Goal: Task Accomplishment & Management: Manage account settings

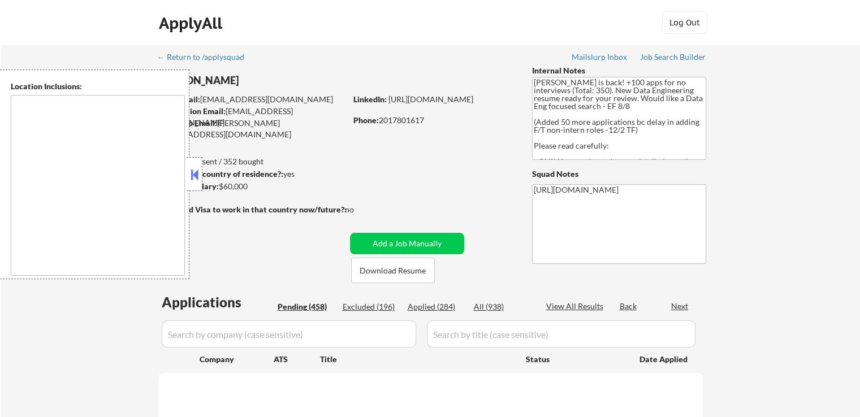
select select ""pending""
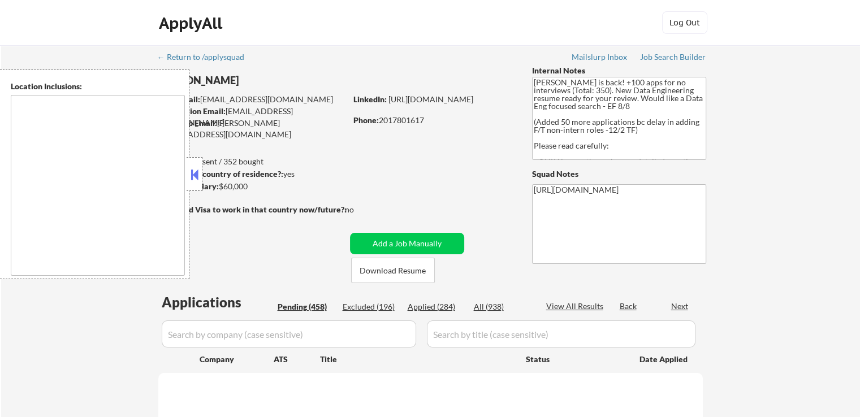
select select ""pending""
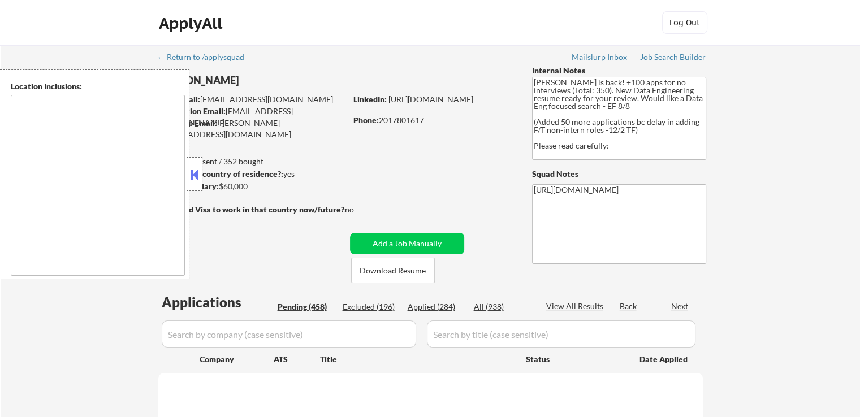
select select ""pending""
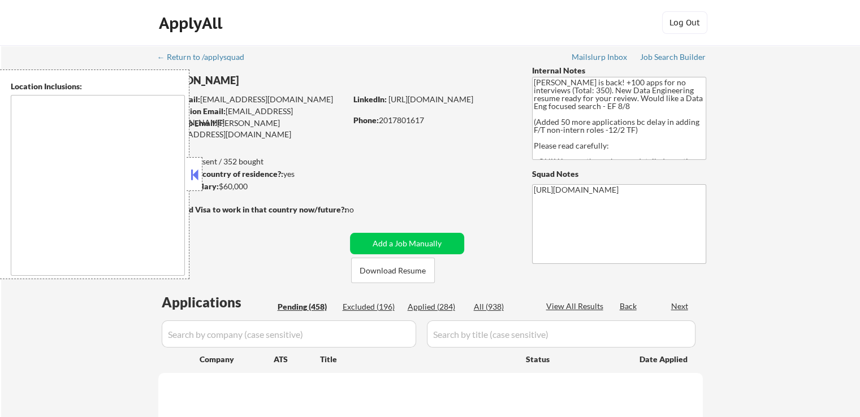
select select ""pending""
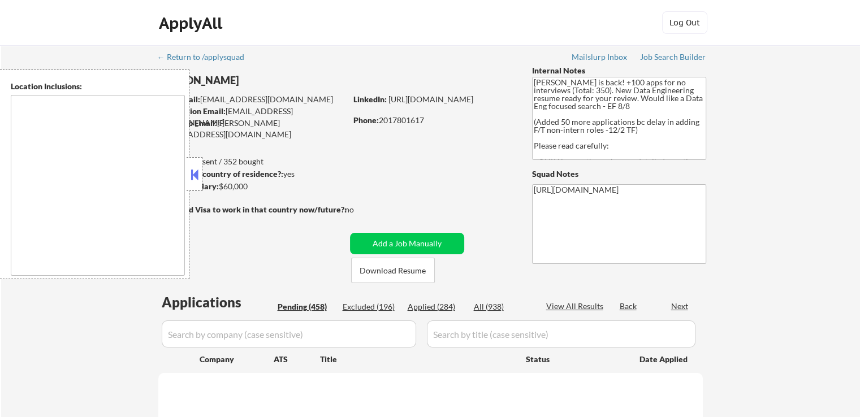
select select ""pending""
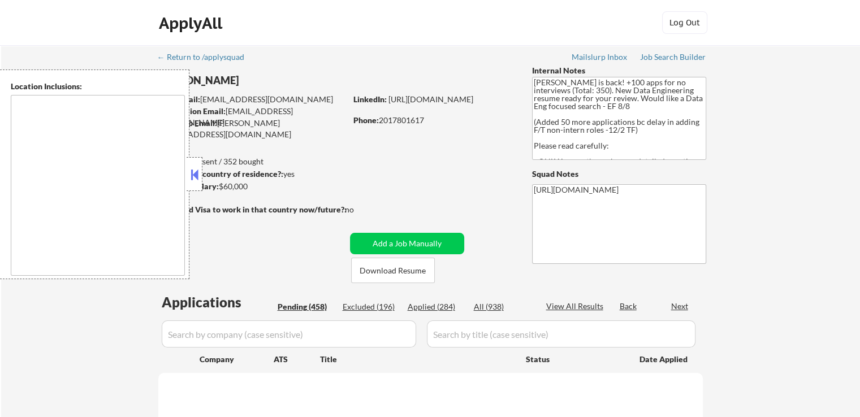
select select ""pending""
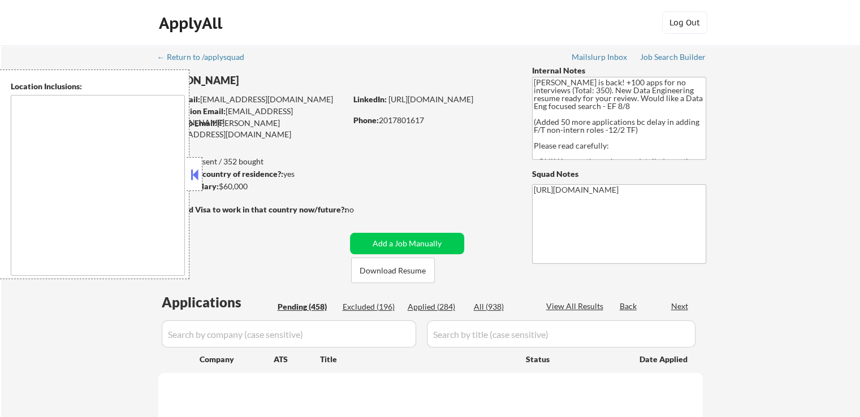
select select ""pending""
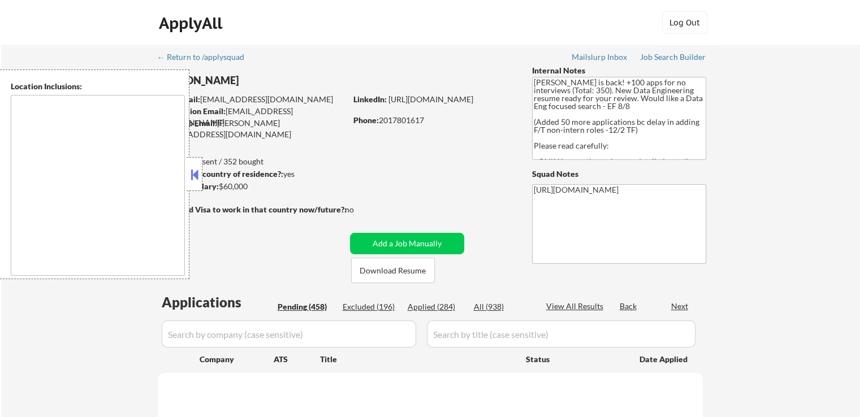
select select ""pending""
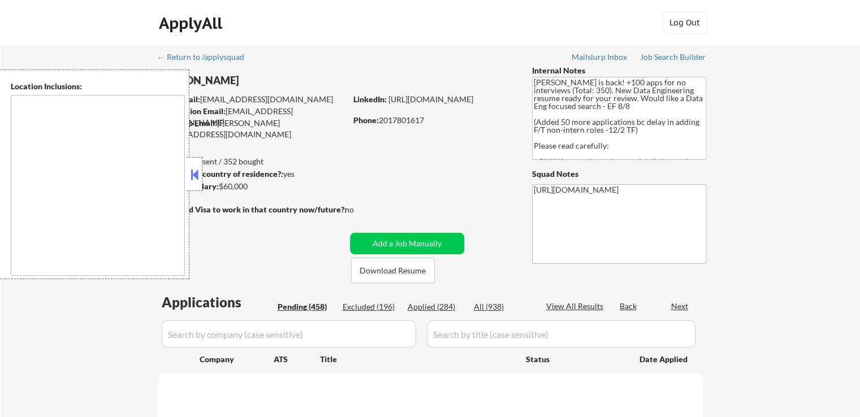
select select ""pending""
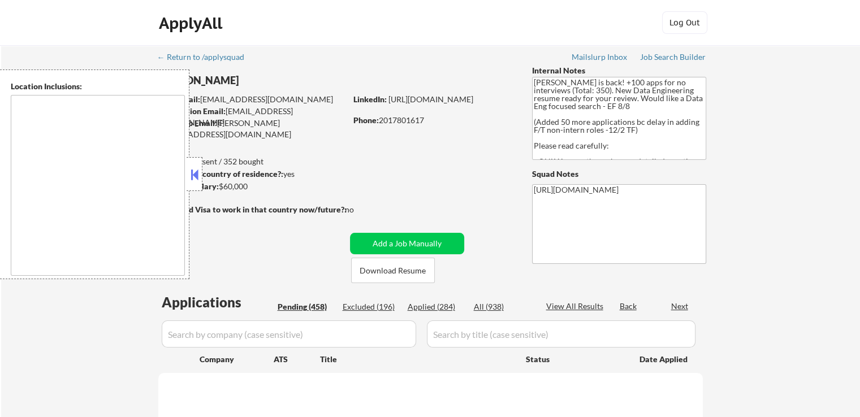
select select ""pending""
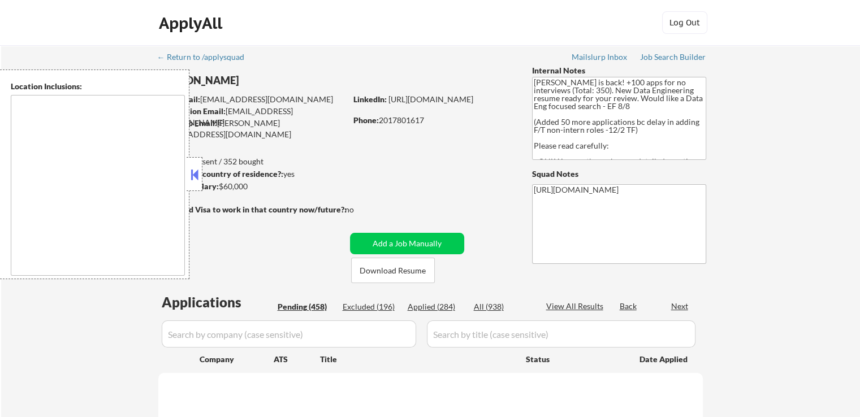
select select ""pending""
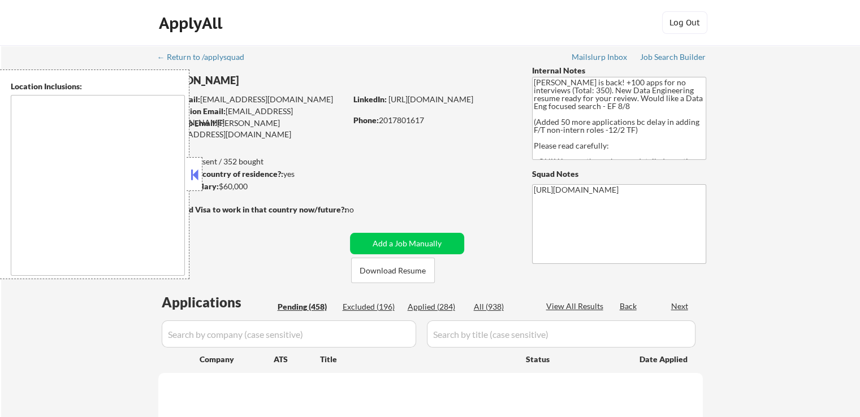
select select ""pending""
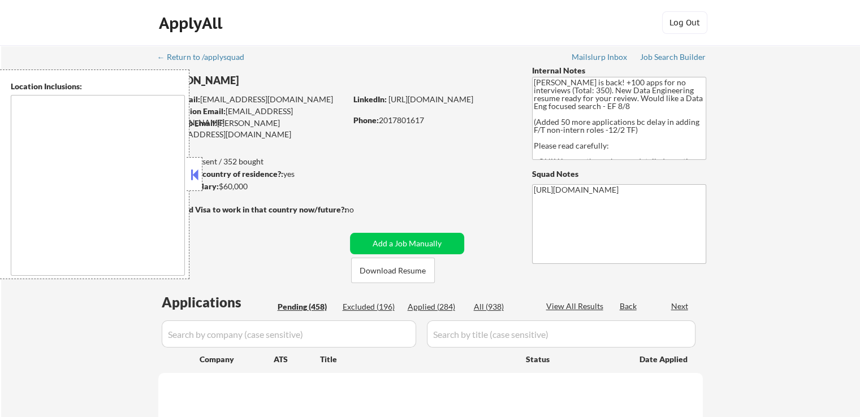
select select ""pending""
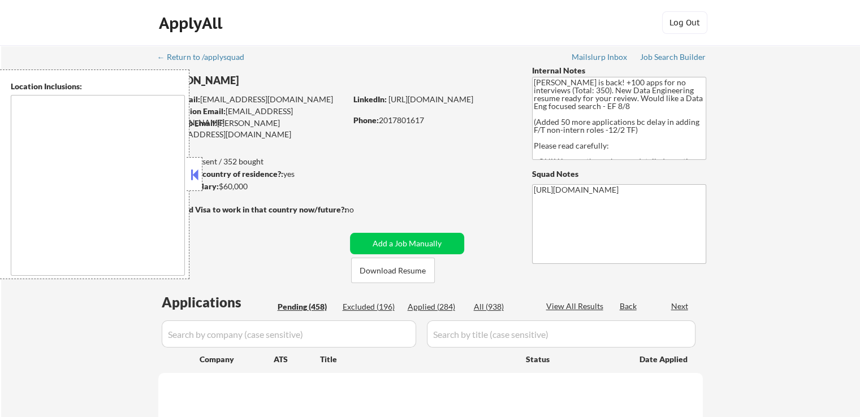
select select ""pending""
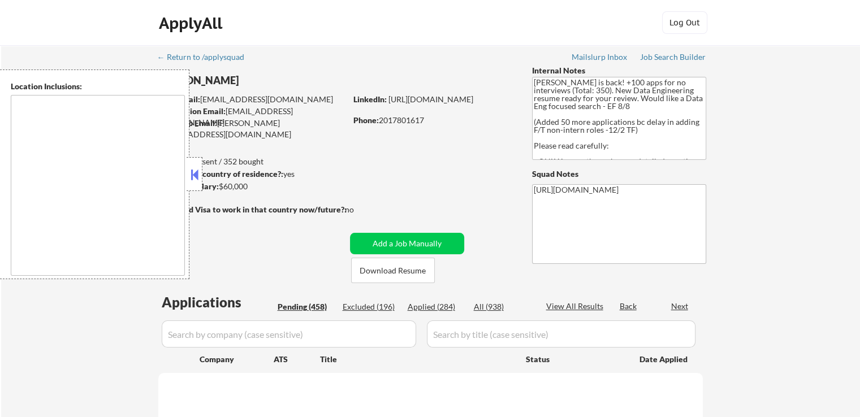
select select ""pending""
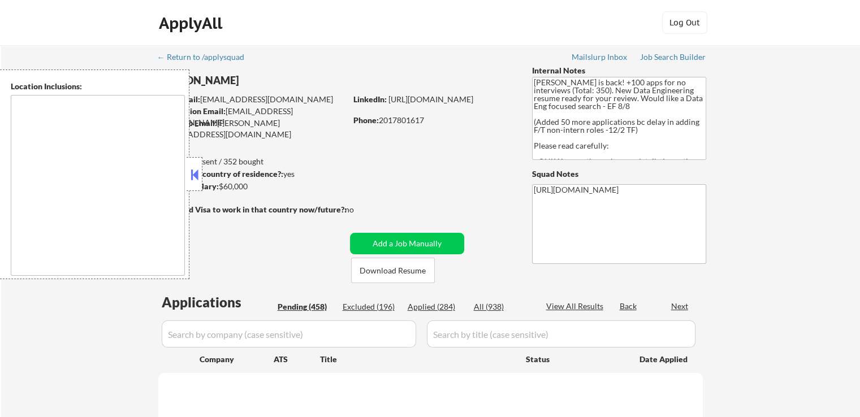
select select ""pending""
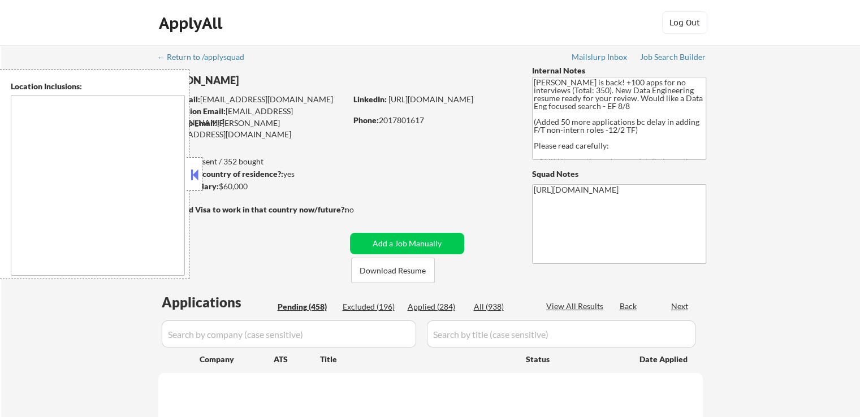
select select ""pending""
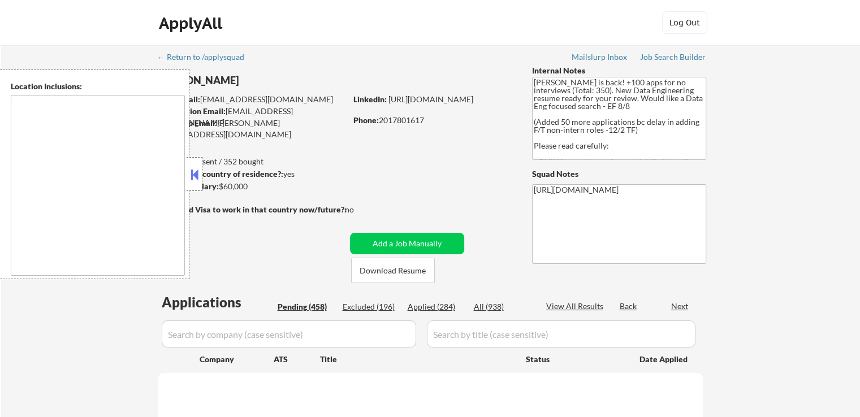
select select ""pending""
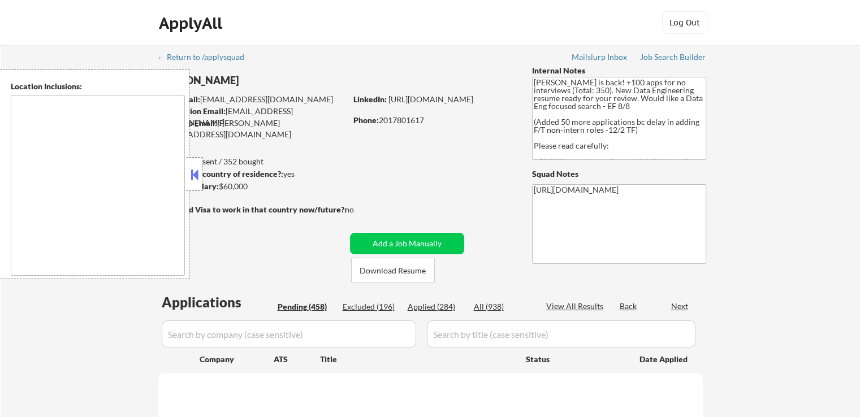
select select ""pending""
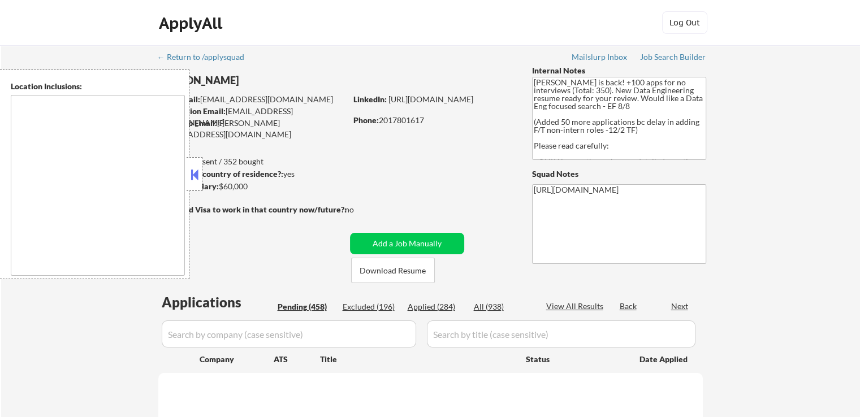
select select ""pending""
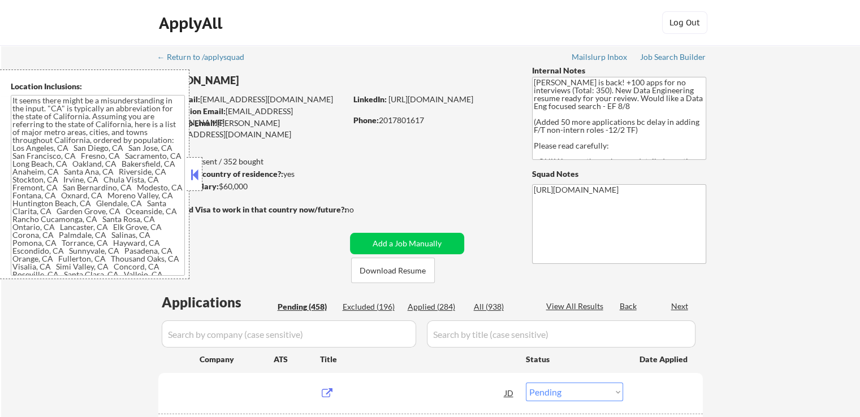
type textarea "It seems there might be a misunderstanding in the input. "CA" is typically an a…"
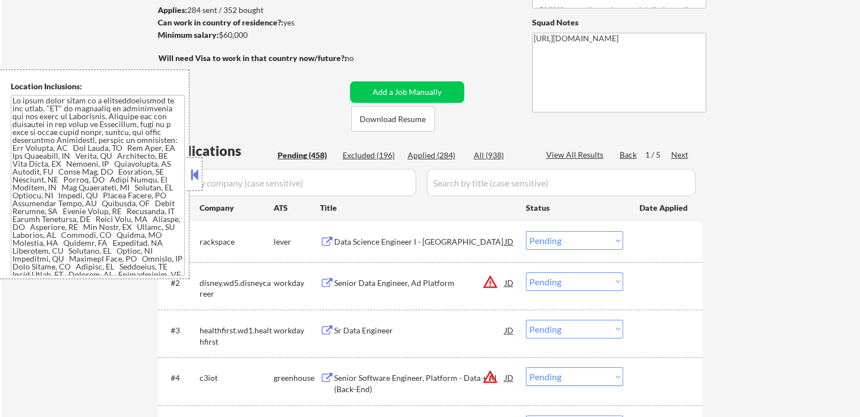
scroll to position [170, 0]
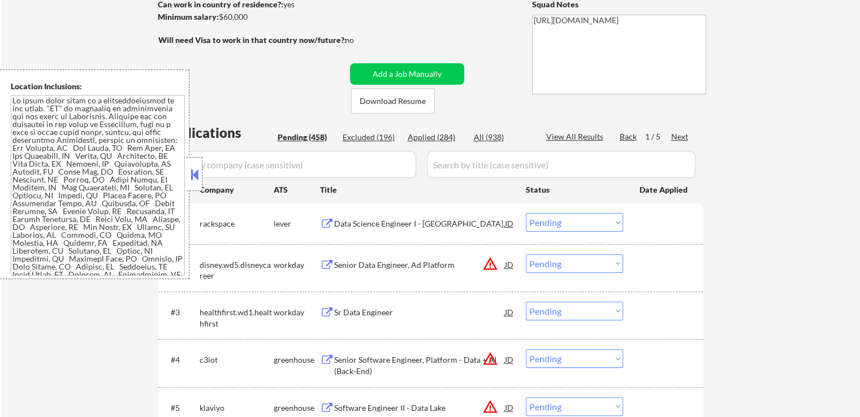
click at [432, 135] on div "Applied (284)" at bounding box center [436, 137] width 57 height 11
select select ""applied""
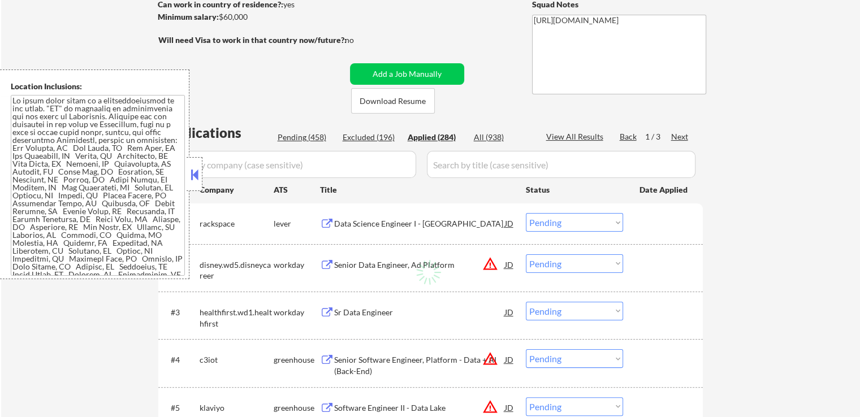
select select ""applied""
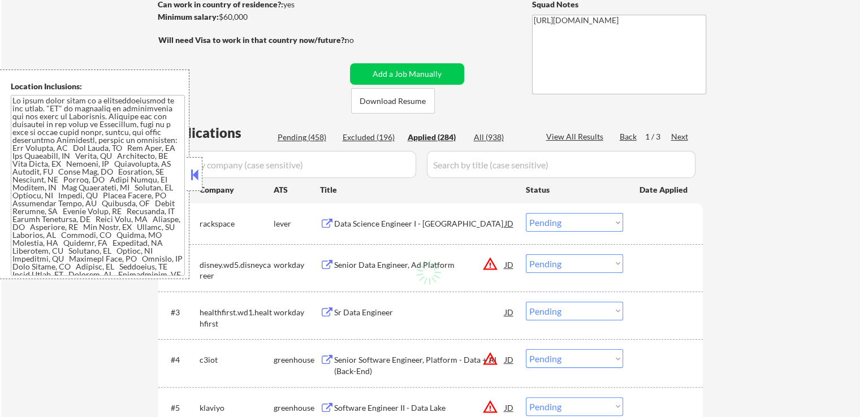
select select ""applied""
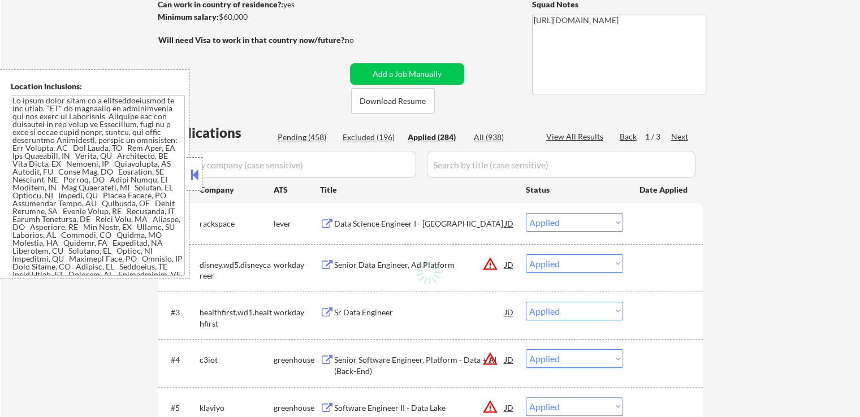
select select ""applied""
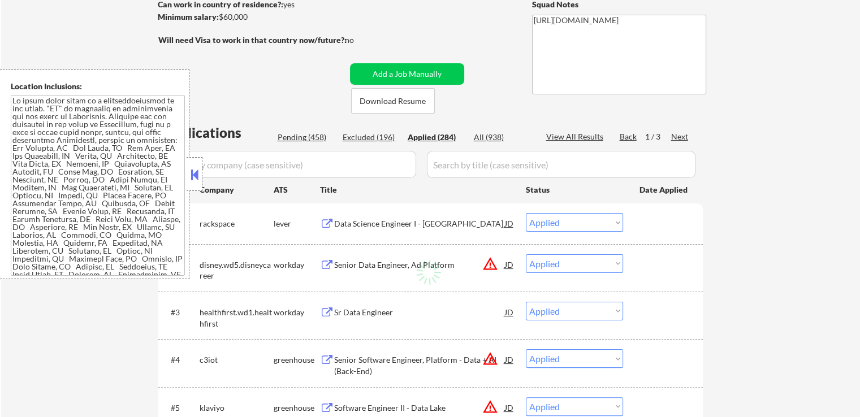
select select ""applied""
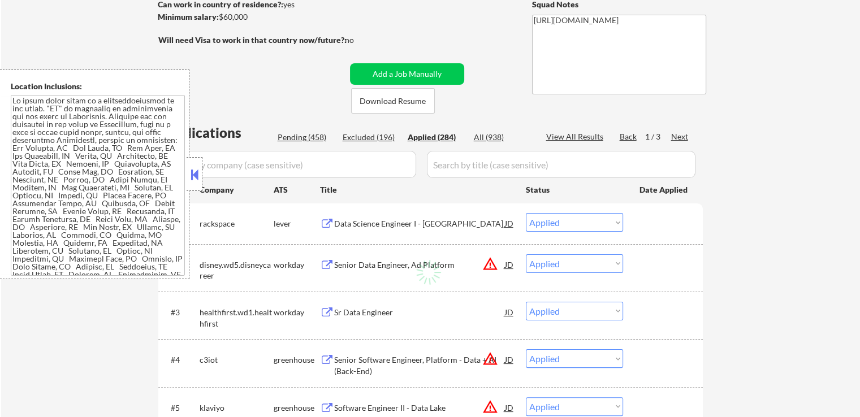
select select ""applied""
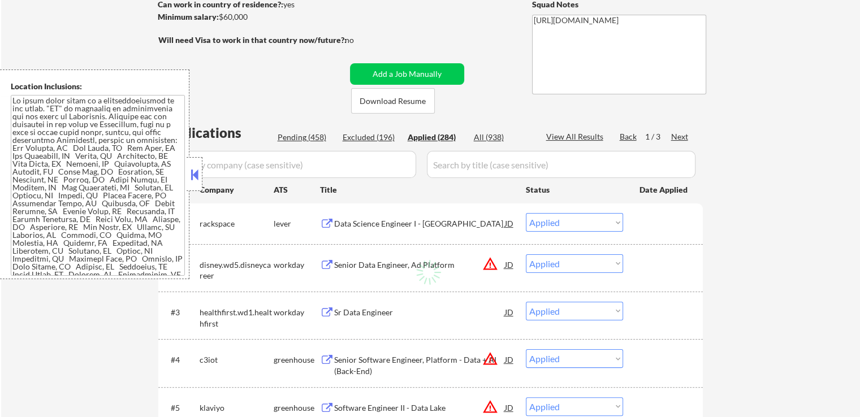
select select ""applied""
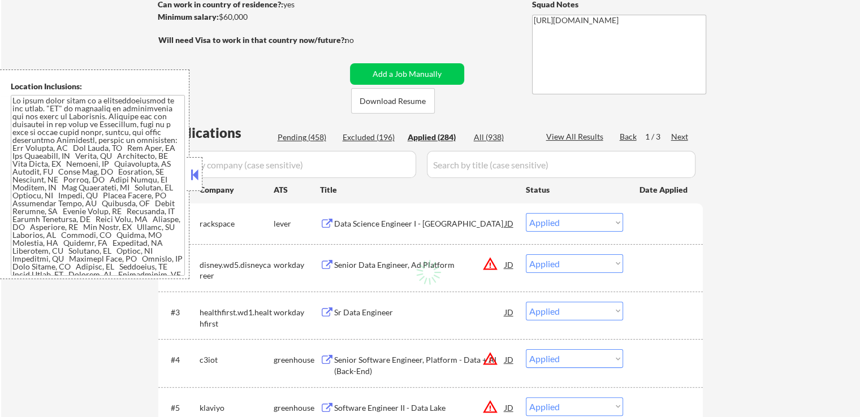
select select ""applied""
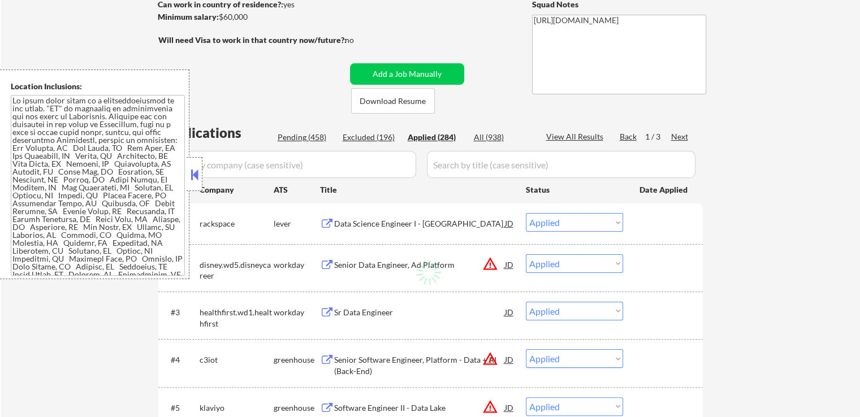
select select ""applied""
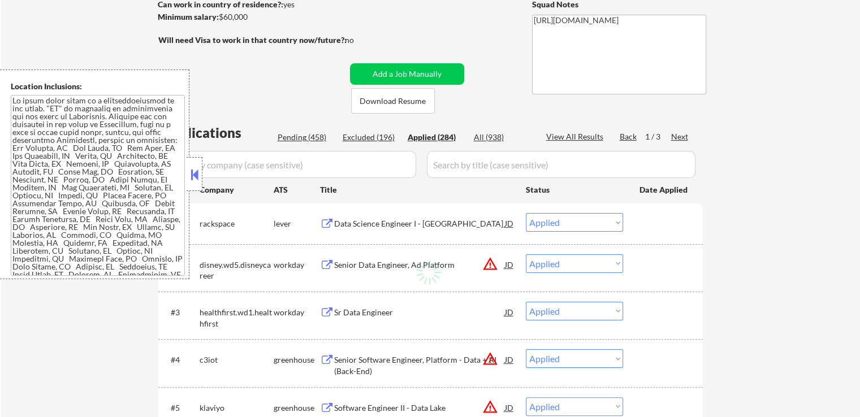
select select ""applied""
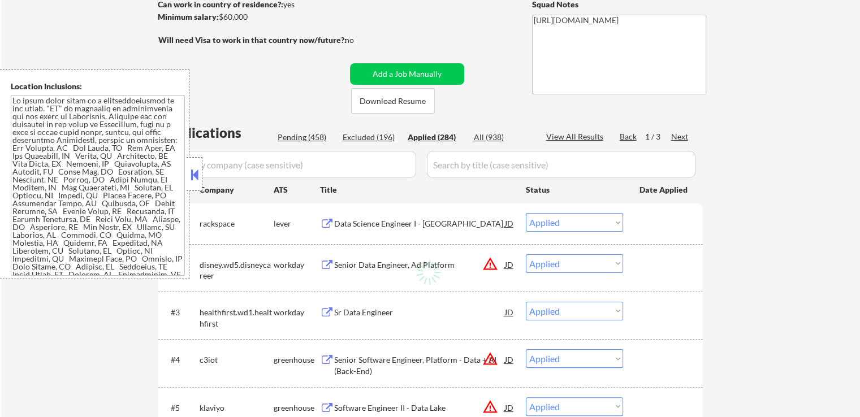
select select ""applied""
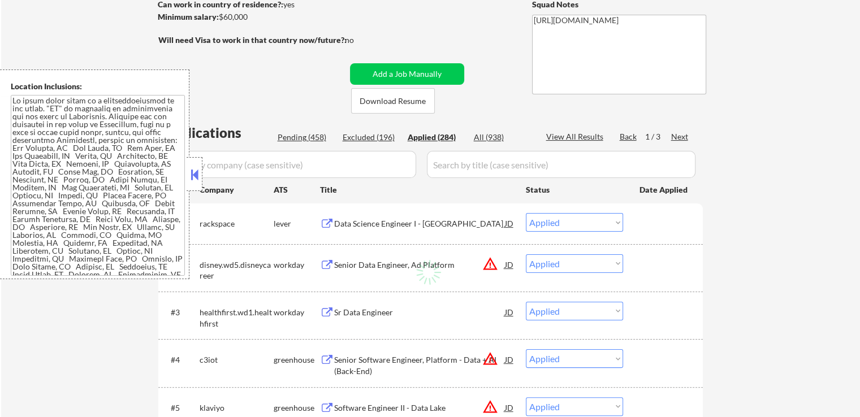
select select ""applied""
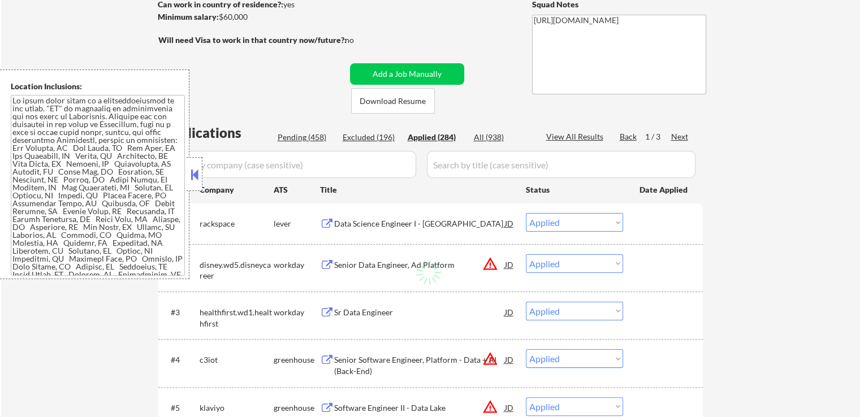
select select ""applied""
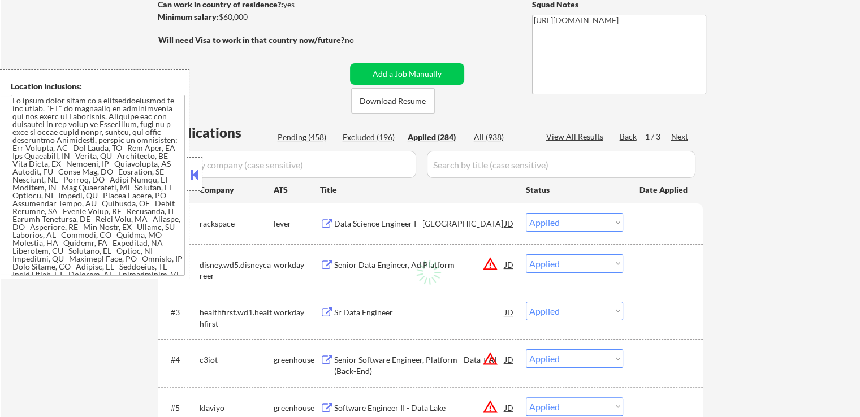
select select ""applied""
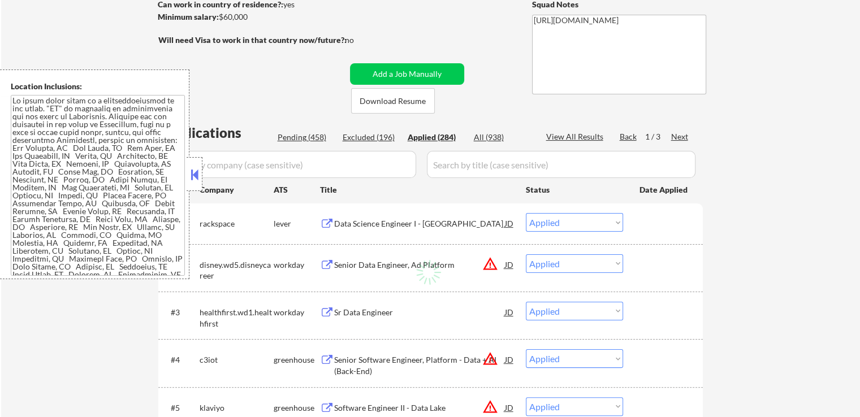
select select ""applied""
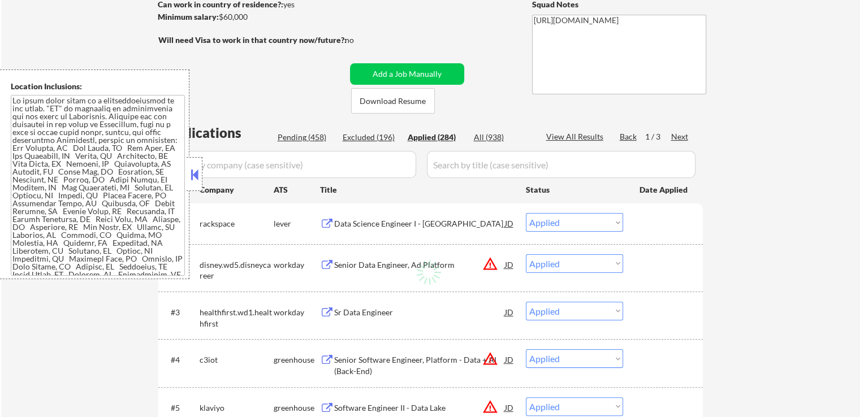
select select ""applied""
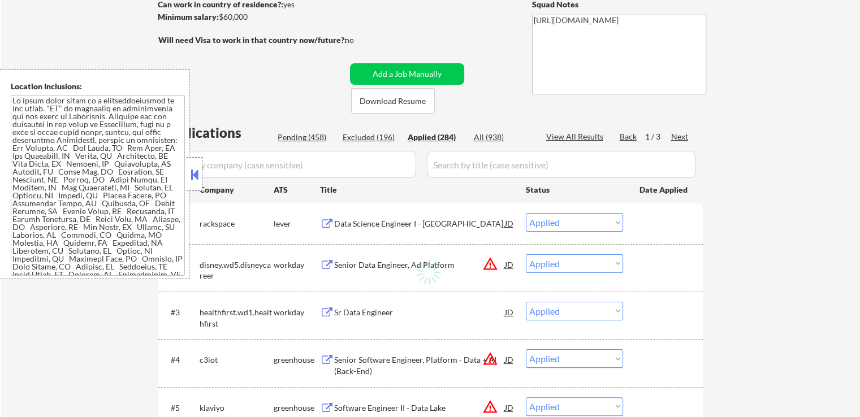
select select ""applied""
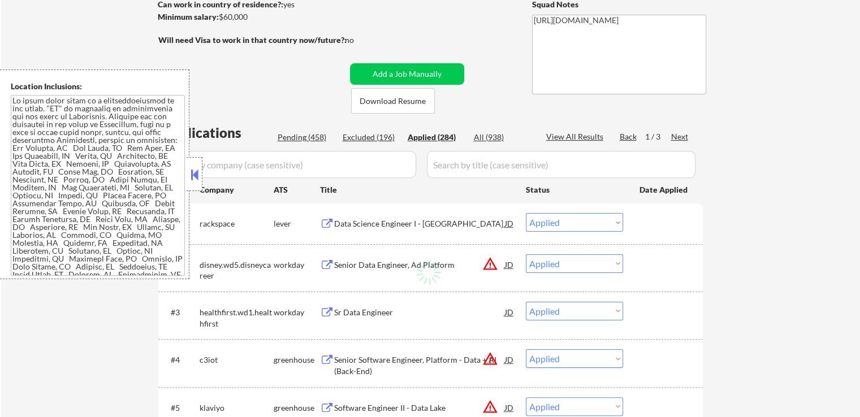
select select ""applied""
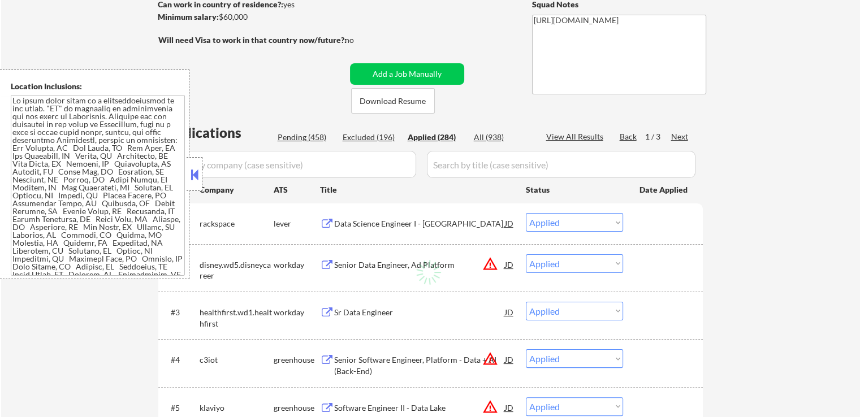
select select ""applied""
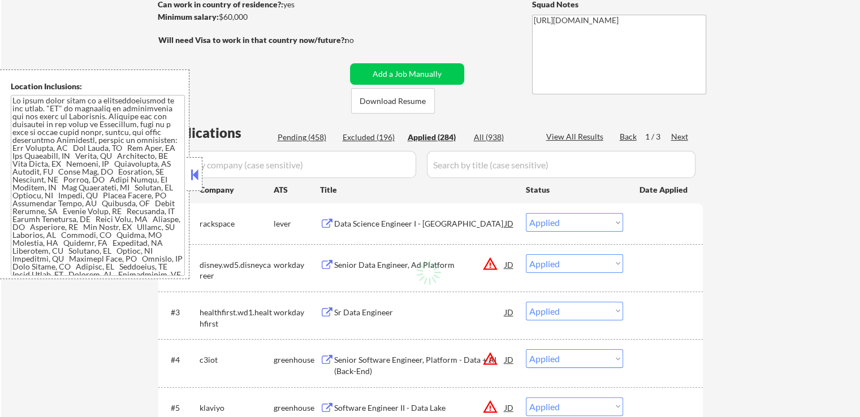
select select ""applied""
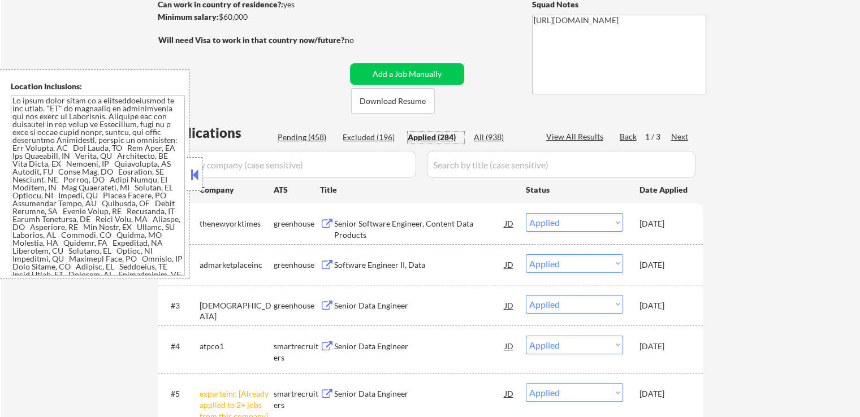
click at [301, 135] on div "Pending (458)" at bounding box center [306, 137] width 57 height 11
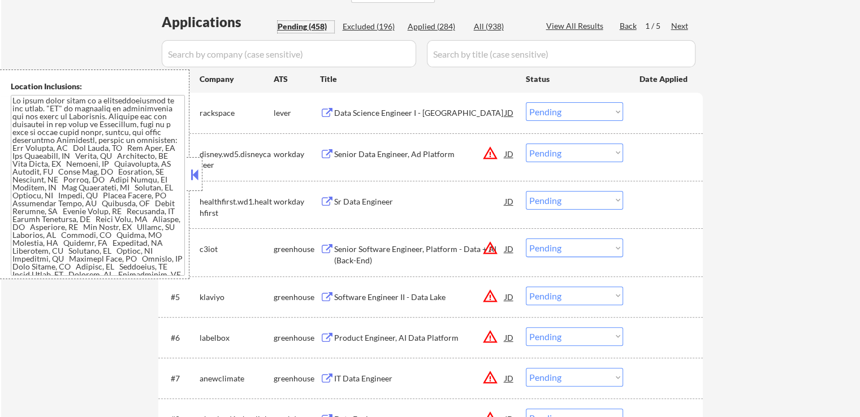
scroll to position [283, 0]
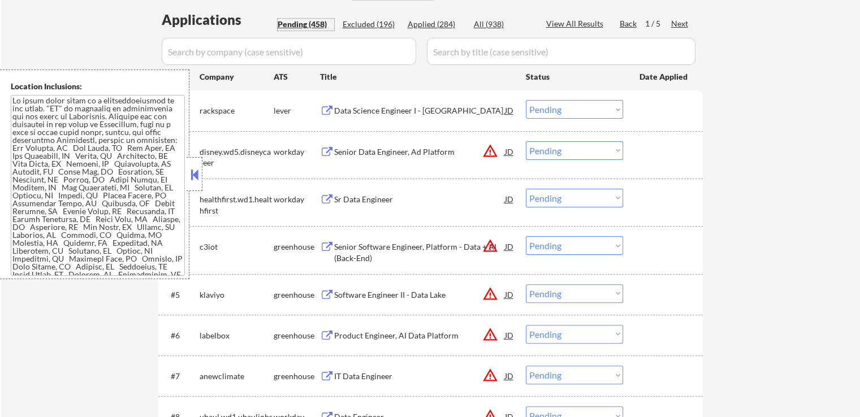
click at [417, 112] on div "Data Science Engineer I - [GEOGRAPHIC_DATA]" at bounding box center [419, 110] width 171 height 11
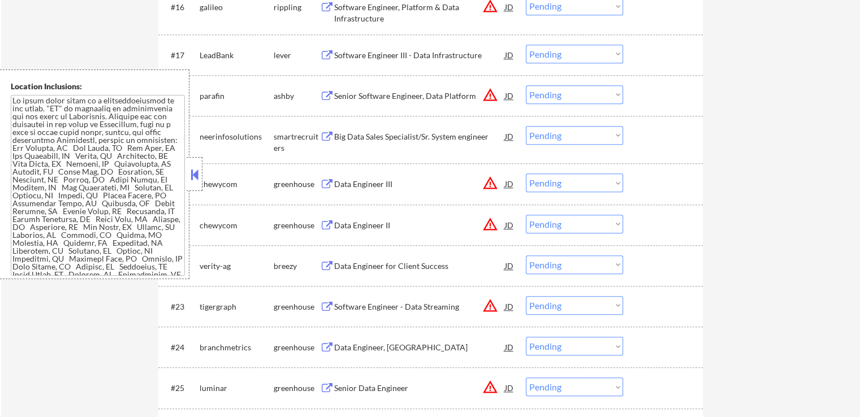
scroll to position [1074, 0]
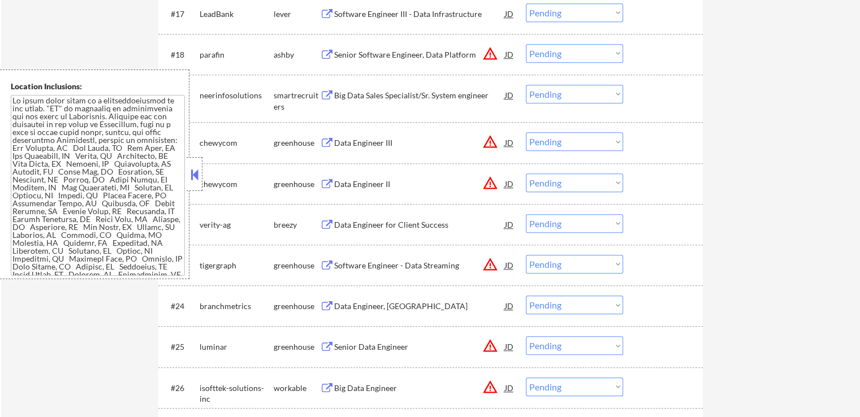
click at [435, 92] on div "Big Data Sales Specialist/Sr. System engineer" at bounding box center [419, 95] width 171 height 11
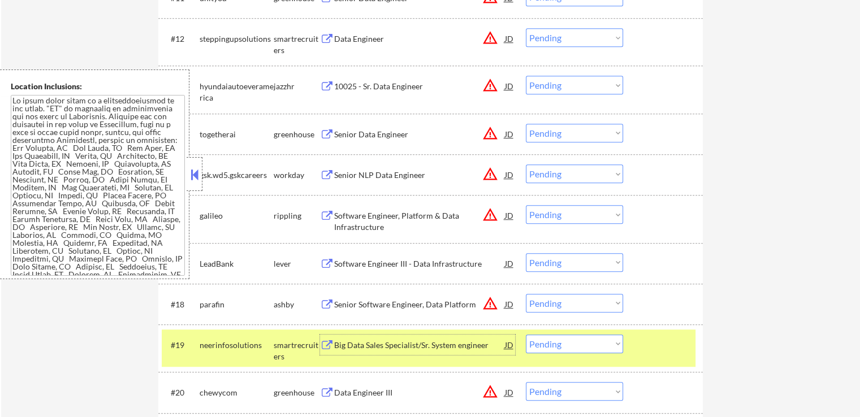
scroll to position [735, 0]
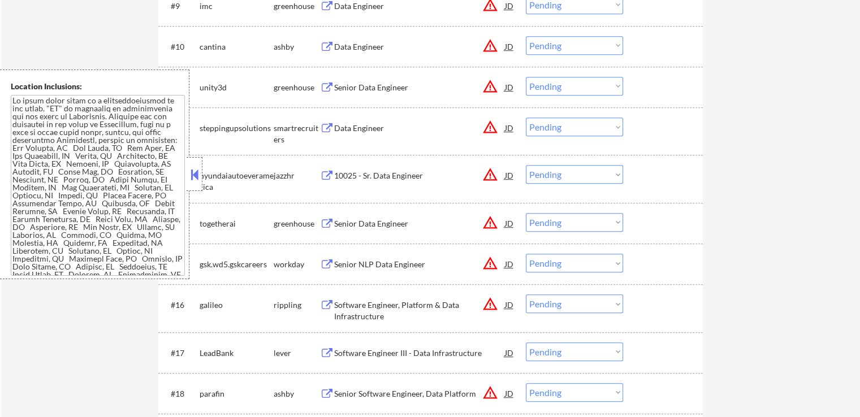
click at [120, 192] on textarea at bounding box center [98, 185] width 174 height 181
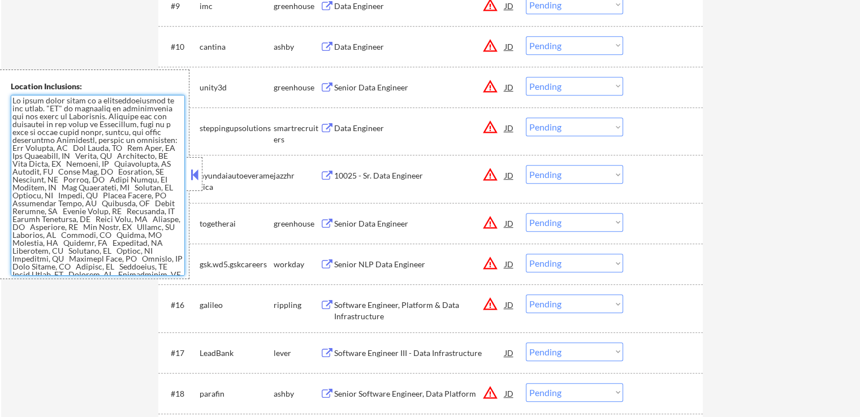
drag, startPoint x: 39, startPoint y: 97, endPoint x: 120, endPoint y: 106, distance: 81.9
click at [122, 101] on textarea at bounding box center [98, 185] width 174 height 181
drag, startPoint x: 63, startPoint y: 111, endPoint x: 149, endPoint y: 111, distance: 85.4
click at [149, 111] on textarea at bounding box center [98, 185] width 174 height 181
click at [88, 122] on textarea at bounding box center [98, 185] width 174 height 181
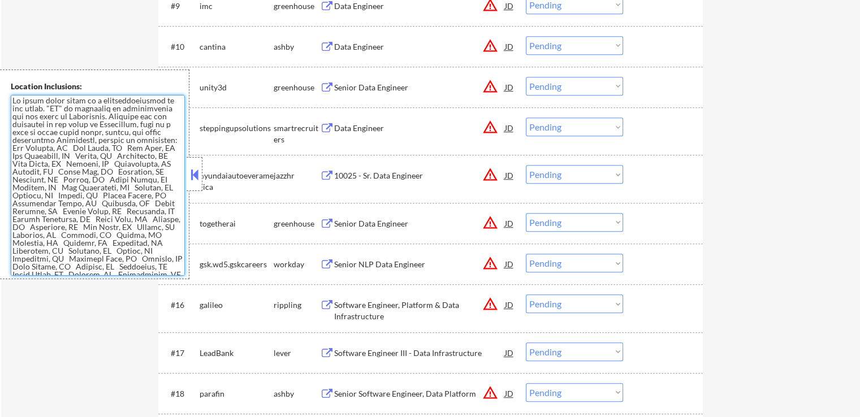
click at [136, 116] on textarea at bounding box center [98, 185] width 174 height 181
click at [116, 130] on textarea at bounding box center [98, 185] width 174 height 181
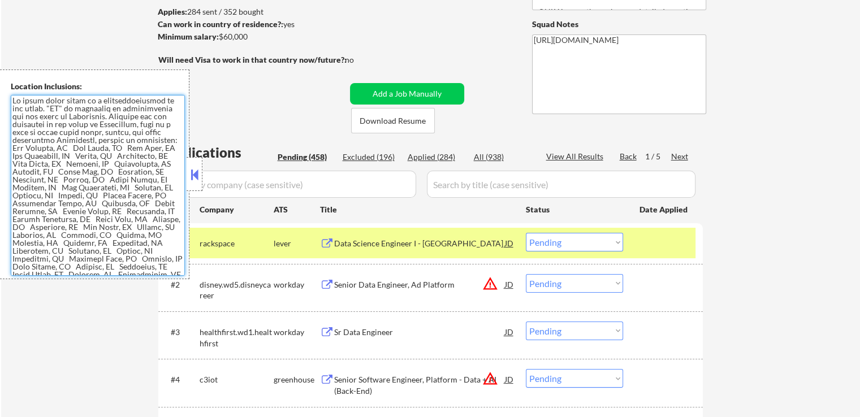
scroll to position [170, 0]
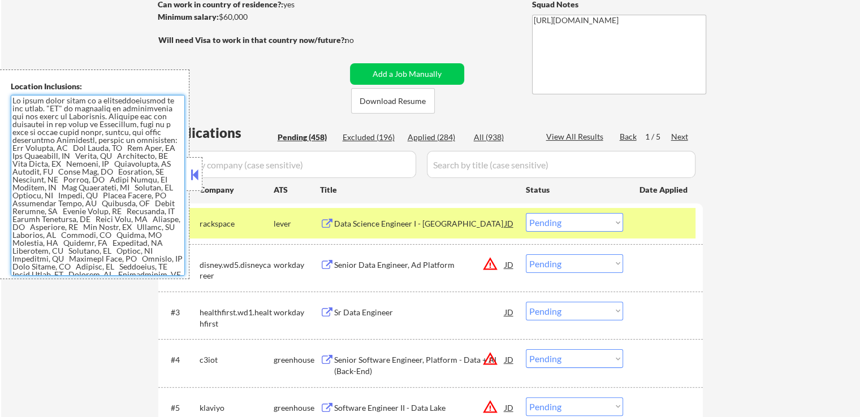
drag, startPoint x: 552, startPoint y: 222, endPoint x: 548, endPoint y: 229, distance: 8.1
click at [549, 228] on select "Choose an option... Pending Applied Excluded (Questions) Excluded (Expired) Exc…" at bounding box center [574, 222] width 97 height 19
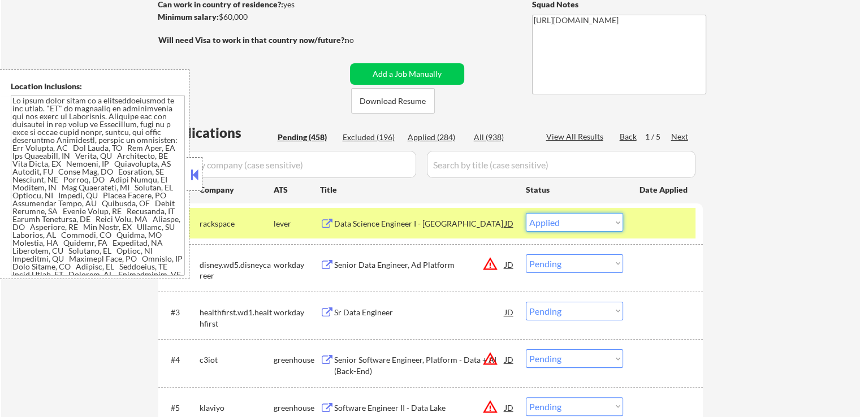
click at [526, 213] on select "Choose an option... Pending Applied Excluded (Questions) Excluded (Expired) Exc…" at bounding box center [574, 222] width 97 height 19
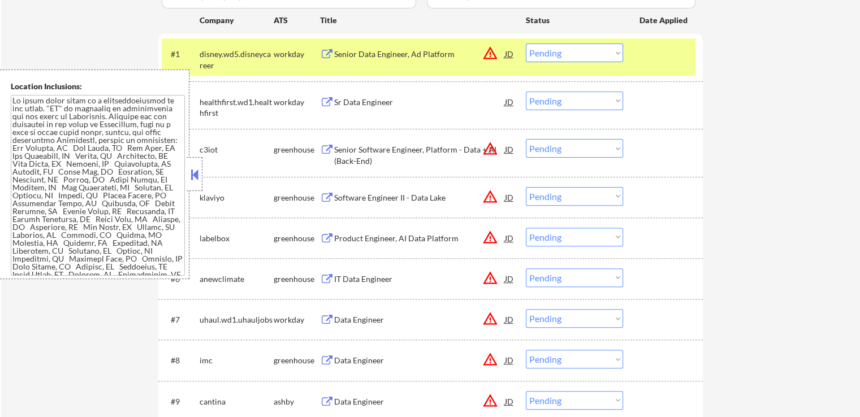
scroll to position [920, 0]
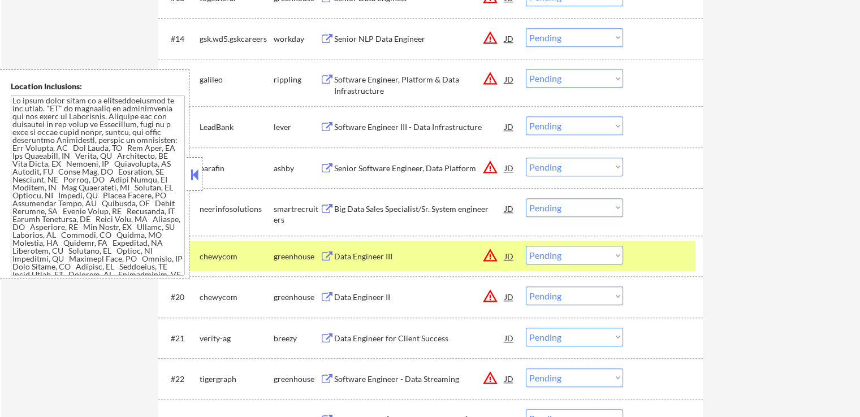
drag, startPoint x: 545, startPoint y: 209, endPoint x: 545, endPoint y: 215, distance: 6.2
click at [545, 209] on select "Choose an option... Pending Applied Excluded (Questions) Excluded (Expired) Exc…" at bounding box center [574, 207] width 97 height 19
click at [526, 198] on select "Choose an option... Pending Applied Excluded (Questions) Excluded (Expired) Exc…" at bounding box center [574, 207] width 97 height 19
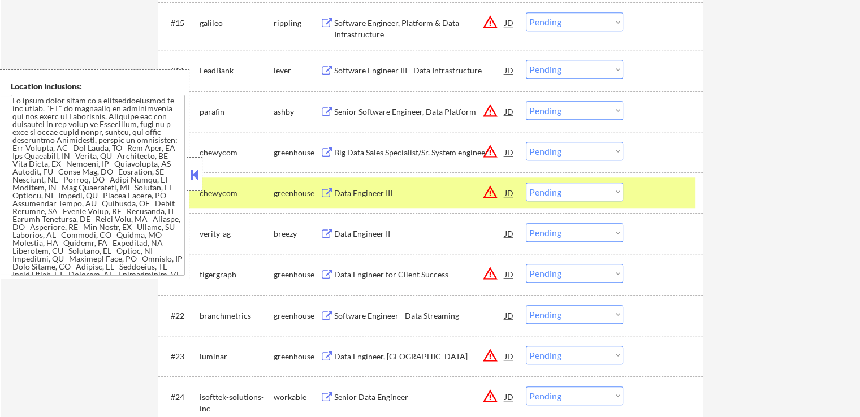
scroll to position [1033, 0]
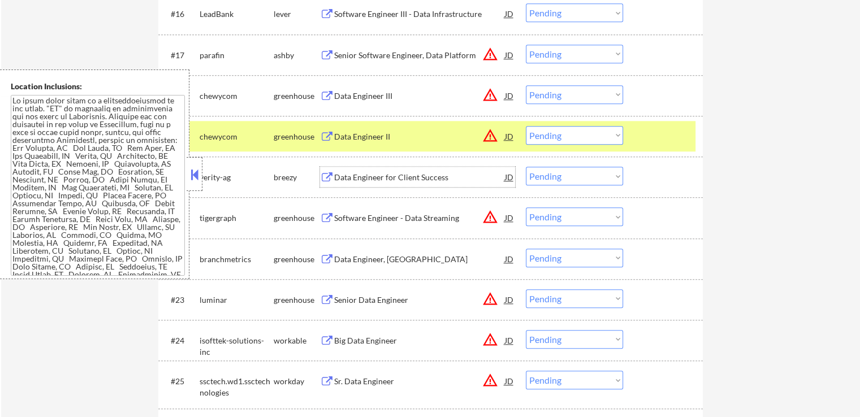
click at [406, 175] on div "Data Engineer for Client Success" at bounding box center [419, 177] width 171 height 11
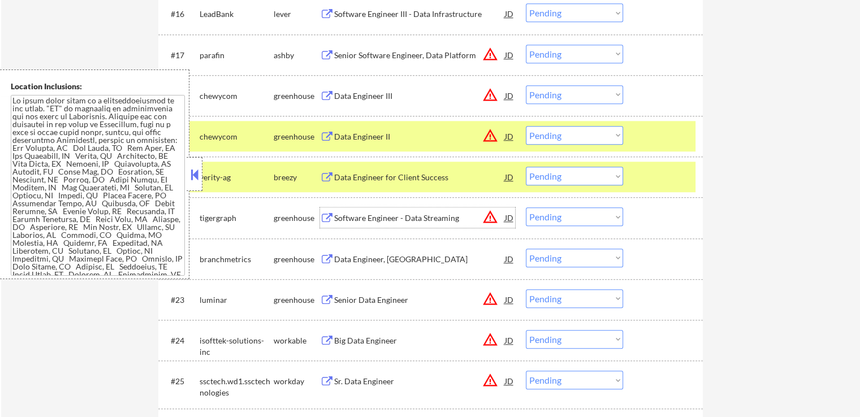
click at [445, 214] on div "Software Engineer - Data Streaming" at bounding box center [419, 218] width 171 height 11
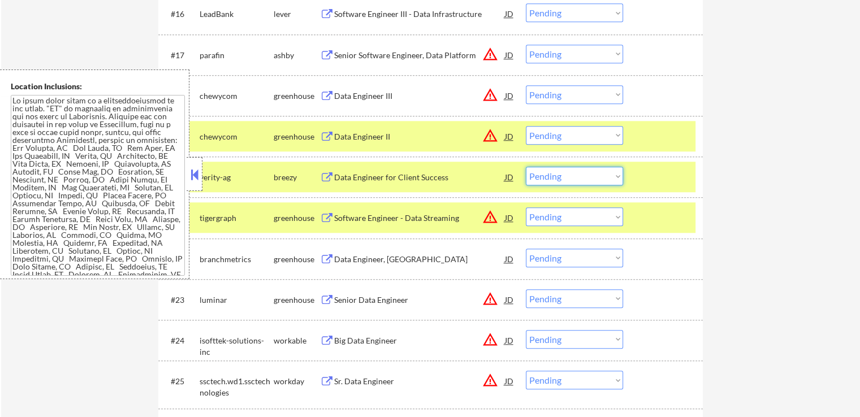
drag, startPoint x: 561, startPoint y: 175, endPoint x: 563, endPoint y: 181, distance: 6.4
click at [561, 175] on select "Choose an option... Pending Applied Excluded (Questions) Excluded (Expired) Exc…" at bounding box center [574, 176] width 97 height 19
click at [526, 167] on select "Choose an option... Pending Applied Excluded (Questions) Excluded (Expired) Exc…" at bounding box center [574, 176] width 97 height 19
click at [428, 262] on div "Data Engineer, [GEOGRAPHIC_DATA]" at bounding box center [419, 259] width 171 height 11
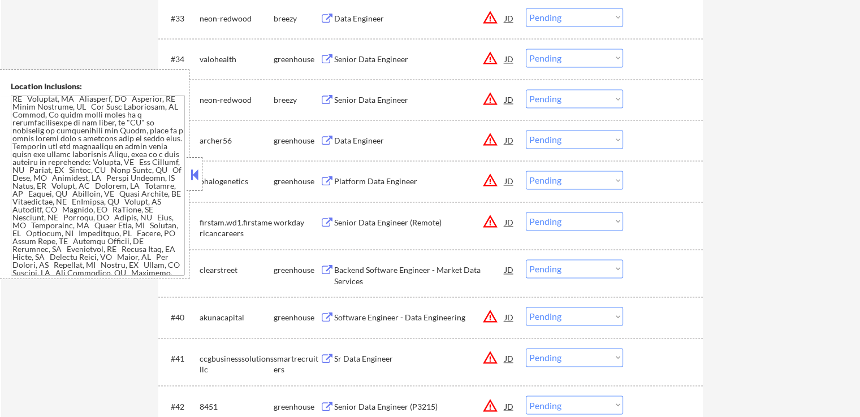
scroll to position [1777, 0]
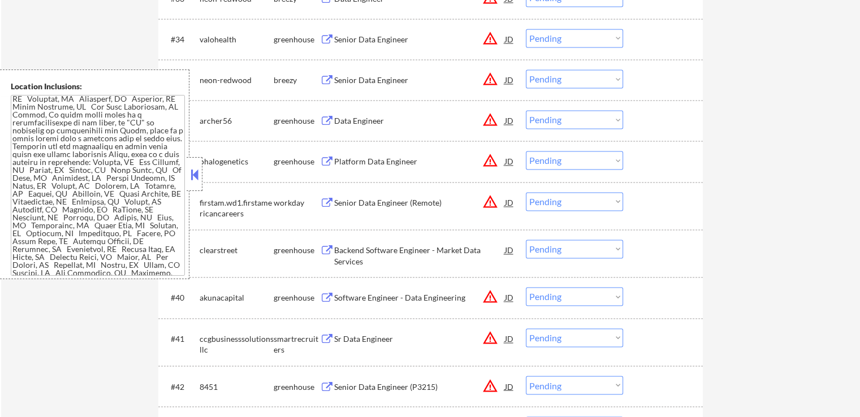
click at [416, 245] on div "Backend Software Engineer - Market Data Services" at bounding box center [419, 256] width 171 height 22
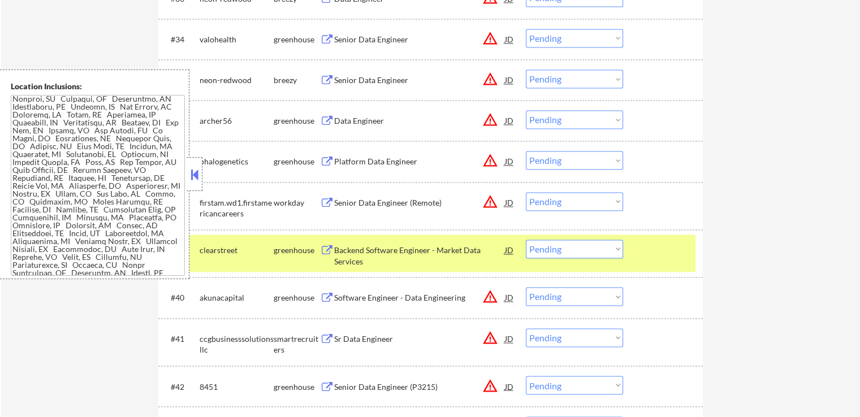
scroll to position [1042, 0]
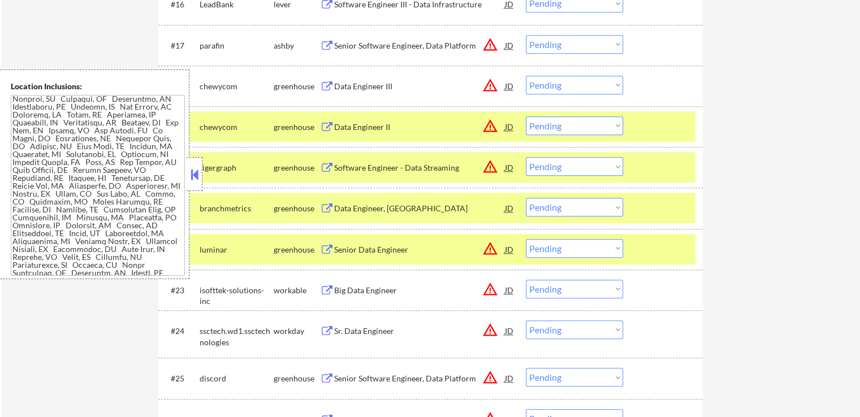
drag, startPoint x: 552, startPoint y: 210, endPoint x: 554, endPoint y: 215, distance: 5.9
click at [552, 210] on select "Choose an option... Pending Applied Excluded (Questions) Excluded (Expired) Exc…" at bounding box center [574, 207] width 97 height 19
click at [526, 198] on select "Choose an option... Pending Applied Excluded (Questions) Excluded (Expired) Exc…" at bounding box center [574, 207] width 97 height 19
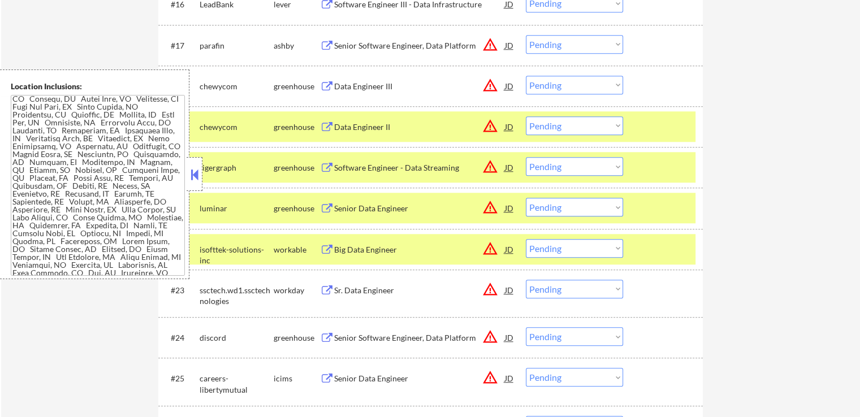
scroll to position [1777, 0]
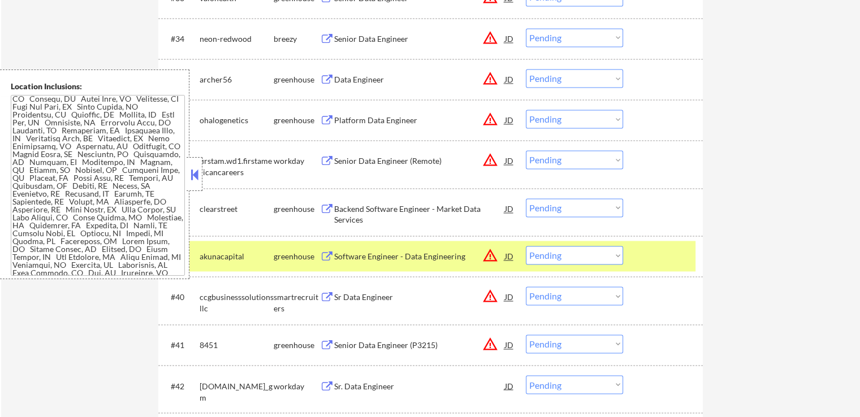
drag, startPoint x: 568, startPoint y: 203, endPoint x: 561, endPoint y: 212, distance: 10.9
click at [568, 203] on select "Choose an option... Pending Applied Excluded (Questions) Excluded (Expired) Exc…" at bounding box center [574, 207] width 97 height 19
click at [526, 198] on select "Choose an option... Pending Applied Excluded (Questions) Excluded (Expired) Exc…" at bounding box center [574, 207] width 97 height 19
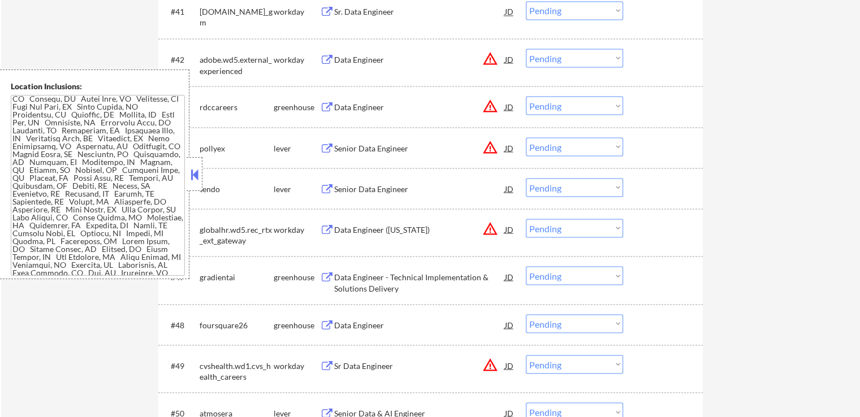
scroll to position [2116, 0]
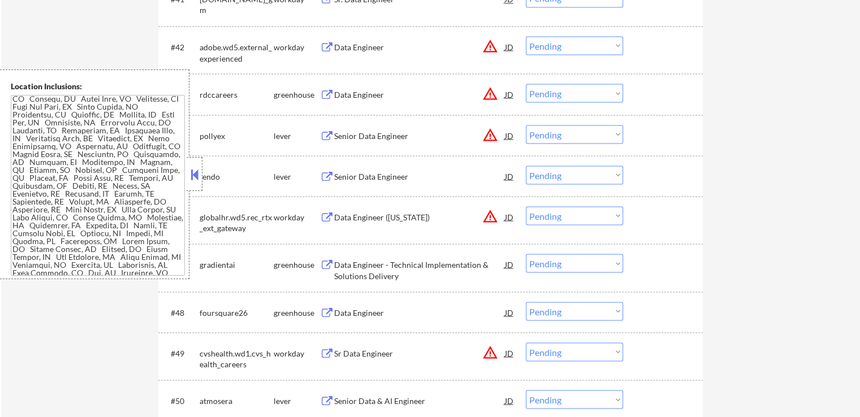
click at [399, 175] on div "Senior Data Engineer" at bounding box center [419, 176] width 171 height 11
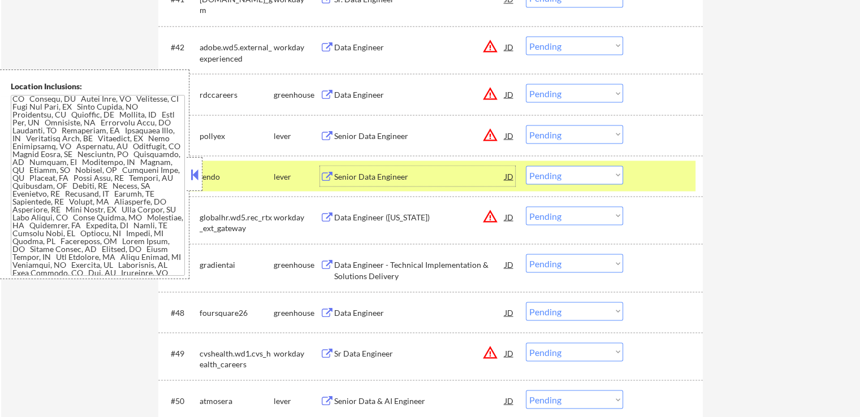
click at [437, 265] on div "Data Engineer - Technical Implementation & Solutions Delivery" at bounding box center [419, 270] width 171 height 22
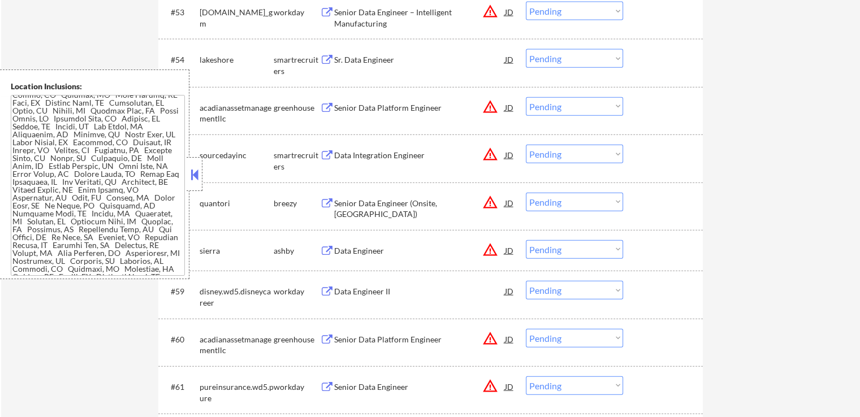
scroll to position [2172, 0]
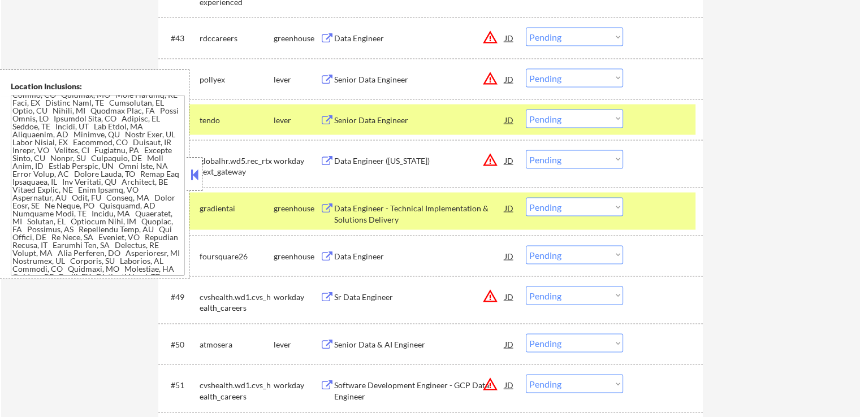
click at [552, 210] on select "Choose an option... Pending Applied Excluded (Questions) Excluded (Expired) Exc…" at bounding box center [574, 207] width 97 height 19
click at [526, 198] on select "Choose an option... Pending Applied Excluded (Questions) Excluded (Expired) Exc…" at bounding box center [574, 207] width 97 height 19
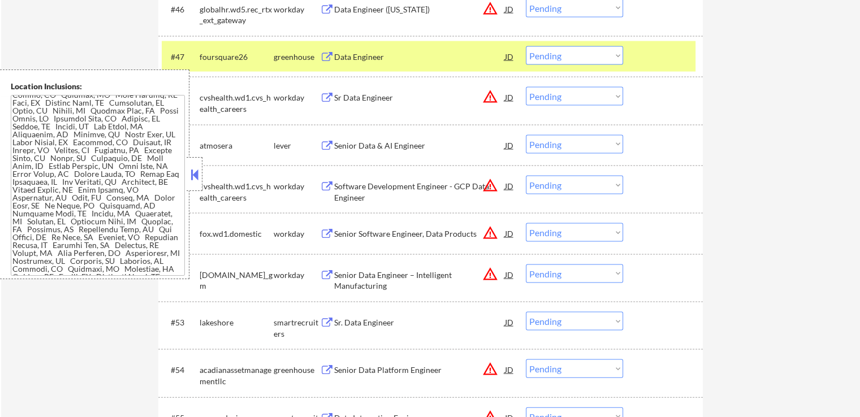
scroll to position [2342, 0]
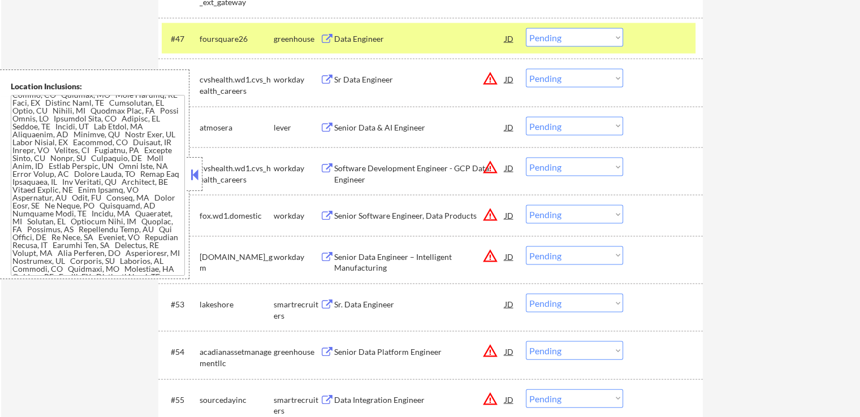
click at [403, 129] on div "Senior Data & AI Engineer" at bounding box center [419, 127] width 171 height 11
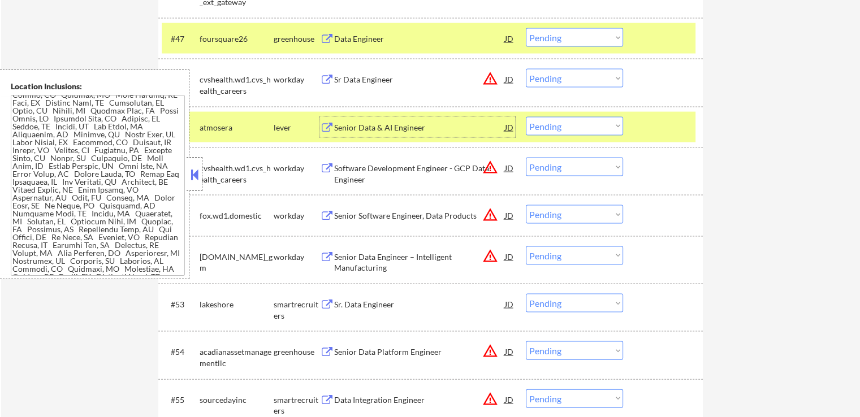
click at [391, 305] on div "Sr. Data Engineer" at bounding box center [419, 304] width 171 height 11
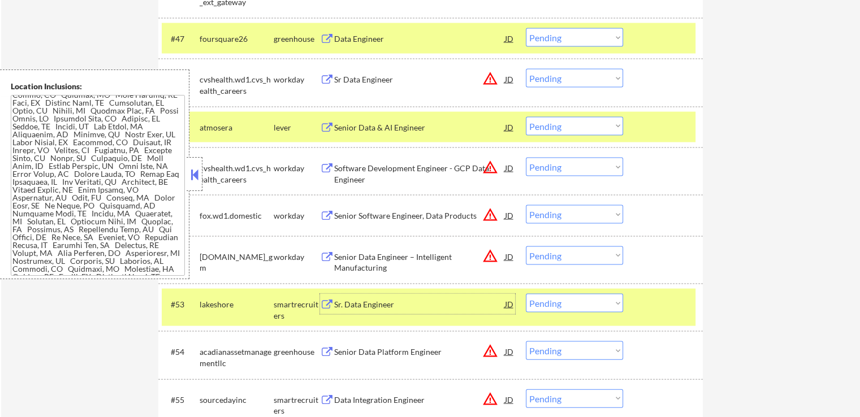
click at [551, 131] on select "Choose an option... Pending Applied Excluded (Questions) Excluded (Expired) Exc…" at bounding box center [574, 126] width 97 height 19
click at [526, 117] on select "Choose an option... Pending Applied Excluded (Questions) Excluded (Expired) Exc…" at bounding box center [574, 126] width 97 height 19
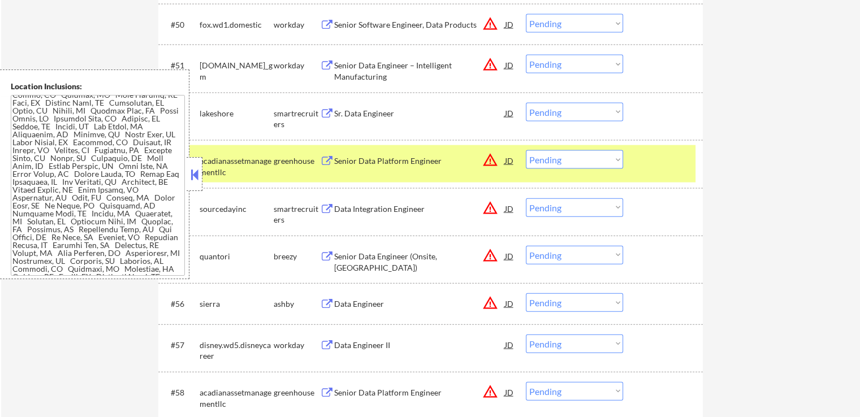
scroll to position [2511, 0]
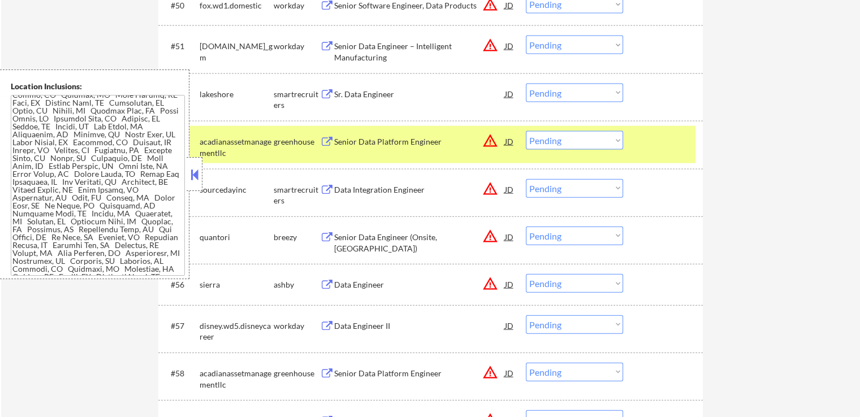
click at [561, 97] on select "Choose an option... Pending Applied Excluded (Questions) Excluded (Expired) Exc…" at bounding box center [574, 93] width 97 height 19
click at [526, 84] on select "Choose an option... Pending Applied Excluded (Questions) Excluded (Expired) Exc…" at bounding box center [574, 93] width 97 height 19
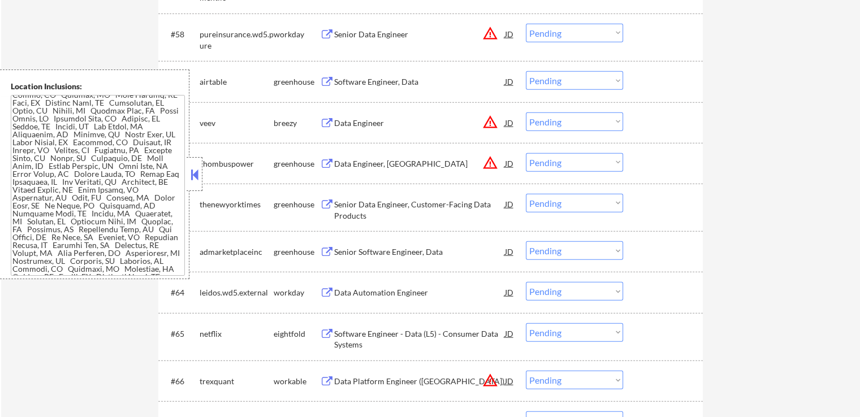
scroll to position [2794, 0]
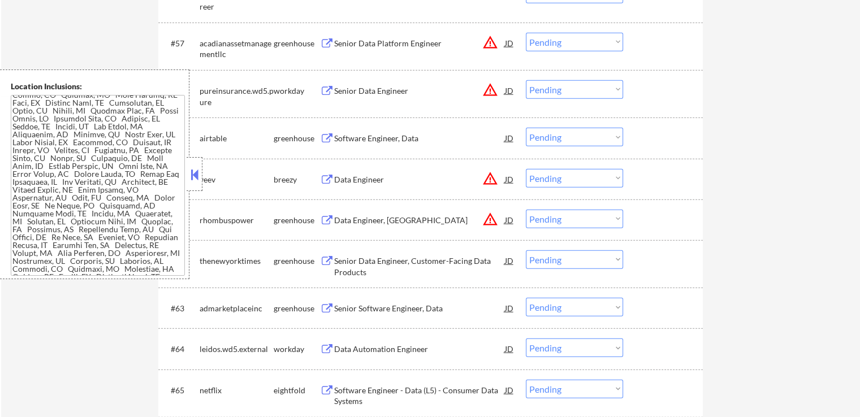
click at [383, 135] on div "Software Engineer, Data" at bounding box center [419, 138] width 171 height 11
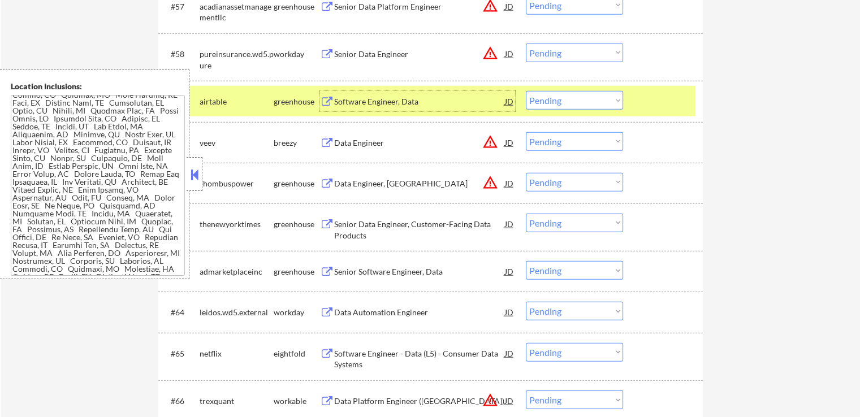
scroll to position [2850, 0]
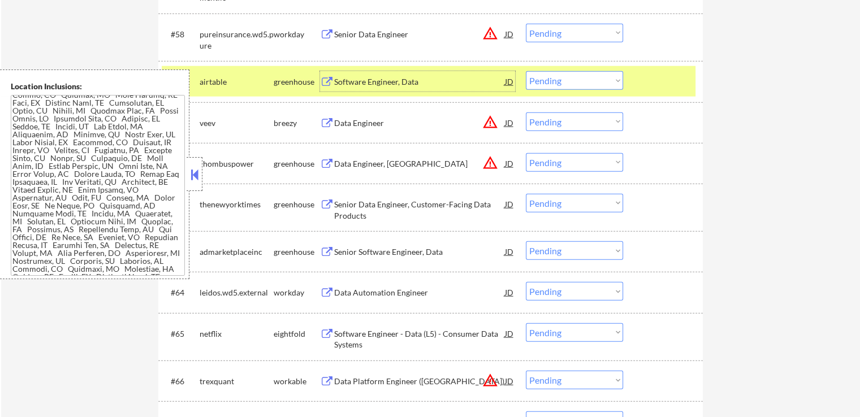
click at [434, 207] on div "Senior Data Engineer, Customer-Facing Data Products" at bounding box center [419, 210] width 171 height 22
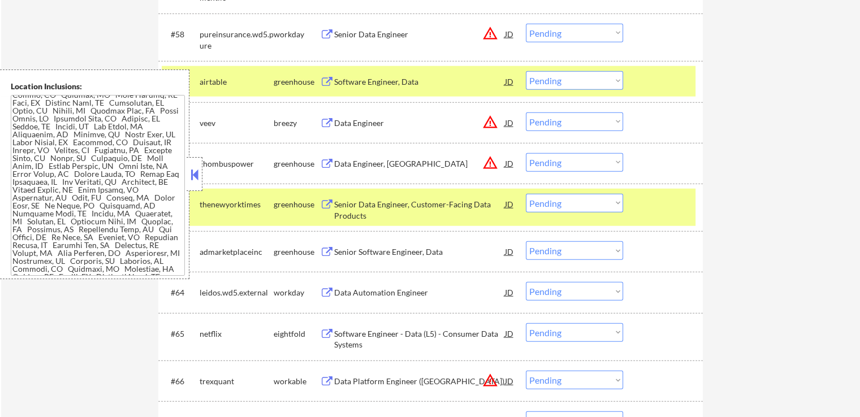
drag, startPoint x: 554, startPoint y: 77, endPoint x: 554, endPoint y: 89, distance: 11.9
click at [554, 77] on select "Choose an option... Pending Applied Excluded (Questions) Excluded (Expired) Exc…" at bounding box center [574, 80] width 97 height 19
click at [526, 71] on select "Choose an option... Pending Applied Excluded (Questions) Excluded (Expired) Exc…" at bounding box center [574, 80] width 97 height 19
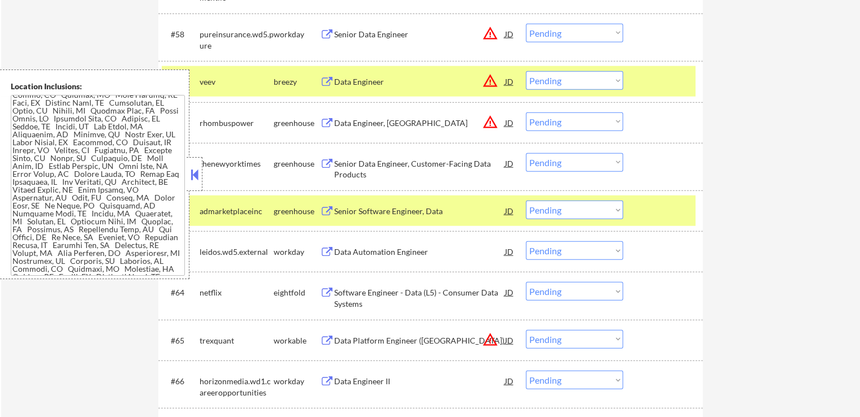
click at [564, 118] on select "Choose an option... Pending Applied Excluded (Questions) Excluded (Expired) Exc…" at bounding box center [574, 121] width 97 height 19
drag, startPoint x: 763, startPoint y: 189, endPoint x: 635, endPoint y: 189, distance: 127.7
click at [546, 163] on select "Choose an option... Pending Applied Excluded (Questions) Excluded (Expired) Exc…" at bounding box center [574, 162] width 97 height 19
click at [526, 153] on select "Choose an option... Pending Applied Excluded (Questions) Excluded (Expired) Exc…" at bounding box center [574, 162] width 97 height 19
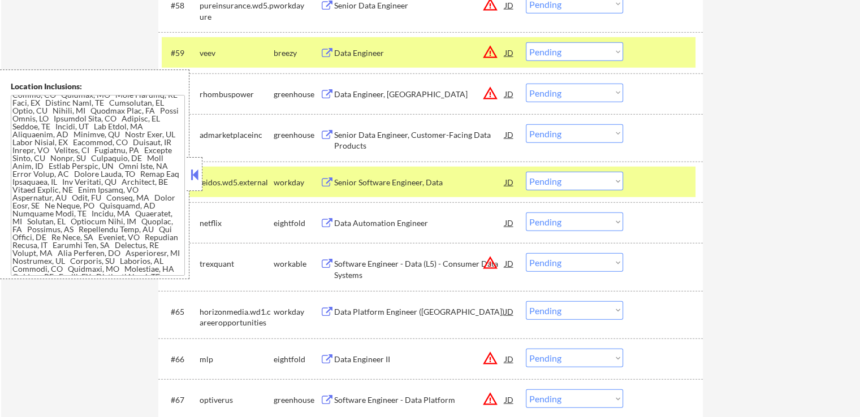
scroll to position [2907, 0]
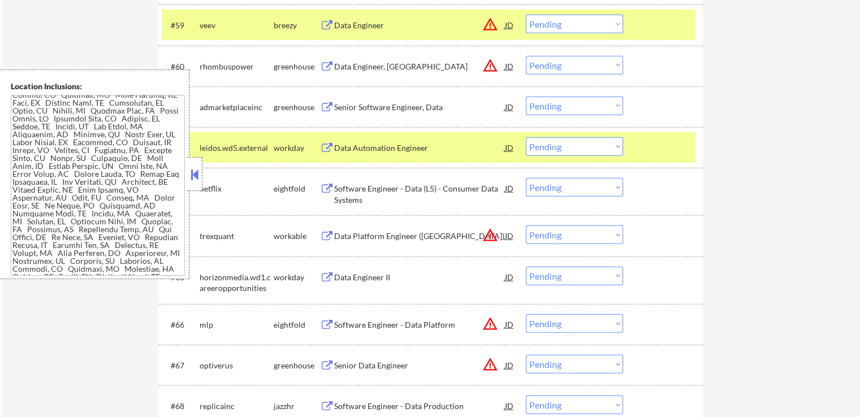
click at [418, 108] on div "Senior Software Engineer, Data" at bounding box center [419, 107] width 171 height 11
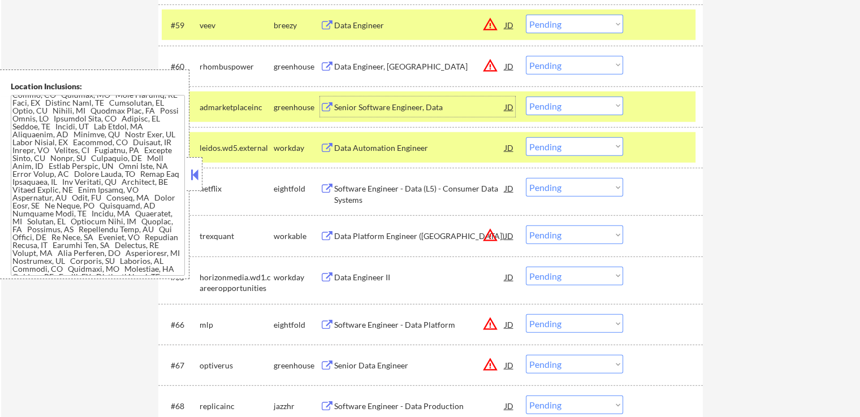
click at [568, 107] on select "Choose an option... Pending Applied Excluded (Questions) Excluded (Expired) Exc…" at bounding box center [574, 106] width 97 height 19
click at [526, 97] on select "Choose an option... Pending Applied Excluded (Questions) Excluded (Expired) Exc…" at bounding box center [574, 106] width 97 height 19
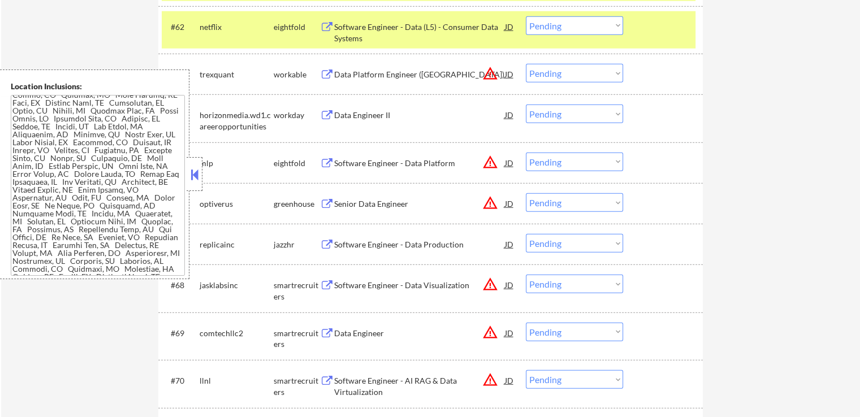
scroll to position [3133, 0]
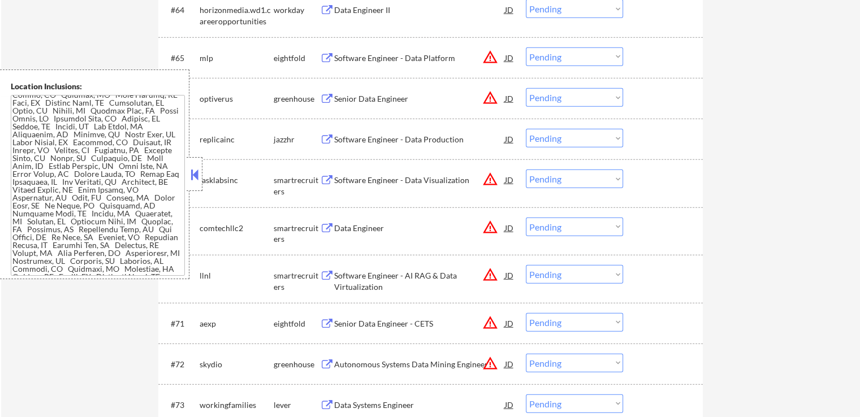
click at [430, 141] on div "Software Engineer - Data Production" at bounding box center [419, 139] width 171 height 11
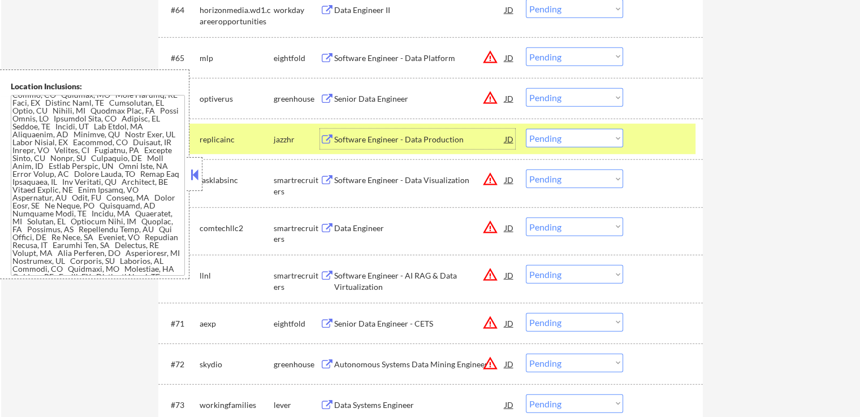
click at [578, 137] on select "Choose an option... Pending Applied Excluded (Questions) Excluded (Expired) Exc…" at bounding box center [574, 138] width 97 height 19
click at [526, 129] on select "Choose an option... Pending Applied Excluded (Questions) Excluded (Expired) Exc…" at bounding box center [574, 138] width 97 height 19
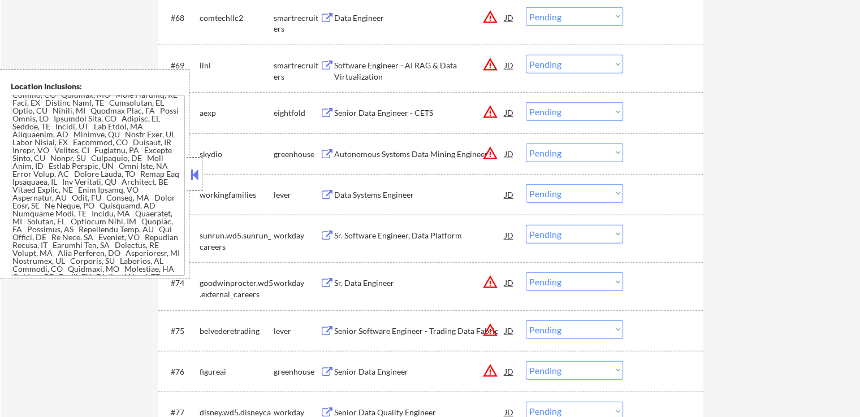
scroll to position [3359, 0]
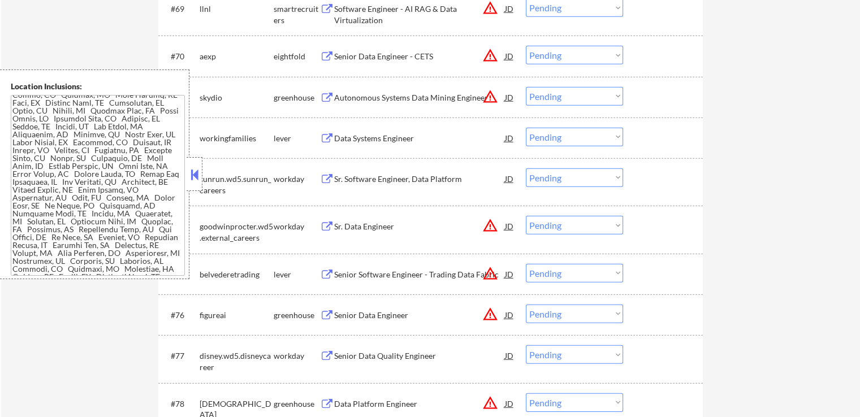
click at [398, 136] on div "Data Systems Engineer" at bounding box center [419, 138] width 171 height 11
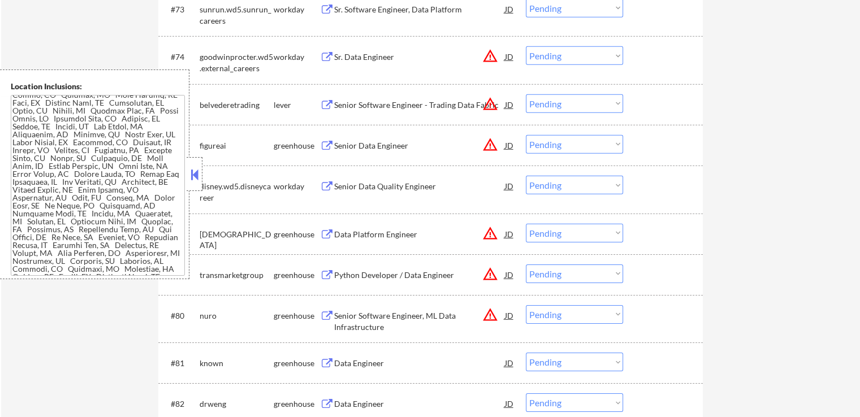
scroll to position [3289, 0]
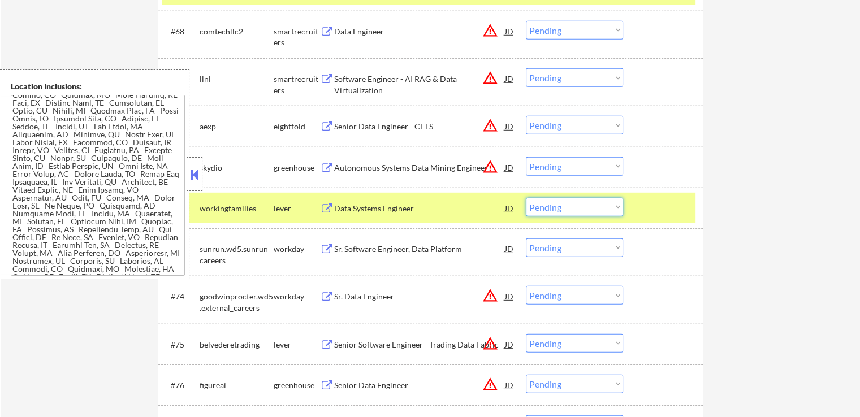
click at [547, 211] on select "Choose an option... Pending Applied Excluded (Questions) Excluded (Expired) Exc…" at bounding box center [574, 207] width 97 height 19
click at [526, 198] on select "Choose an option... Pending Applied Excluded (Questions) Excluded (Expired) Exc…" at bounding box center [574, 207] width 97 height 19
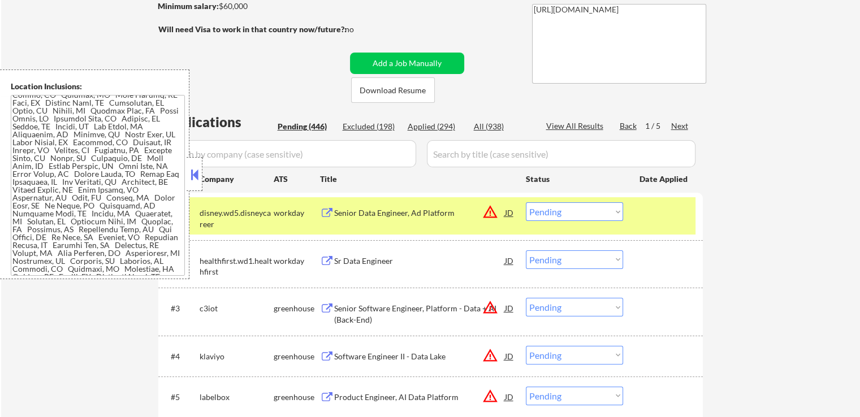
scroll to position [237, 0]
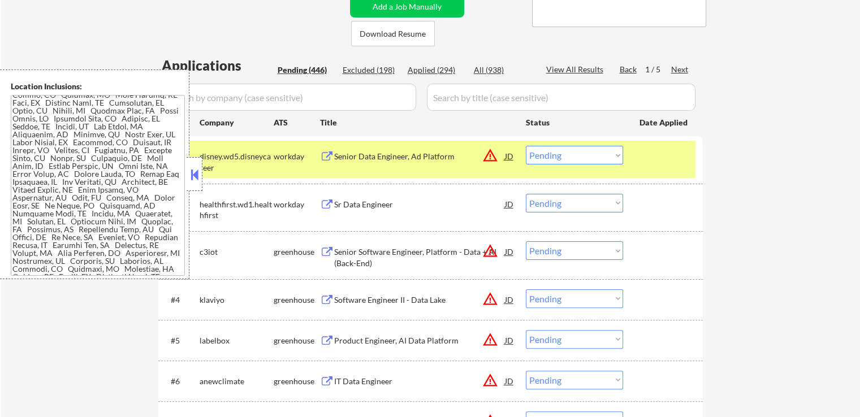
click at [678, 71] on div "Next" at bounding box center [680, 69] width 18 height 11
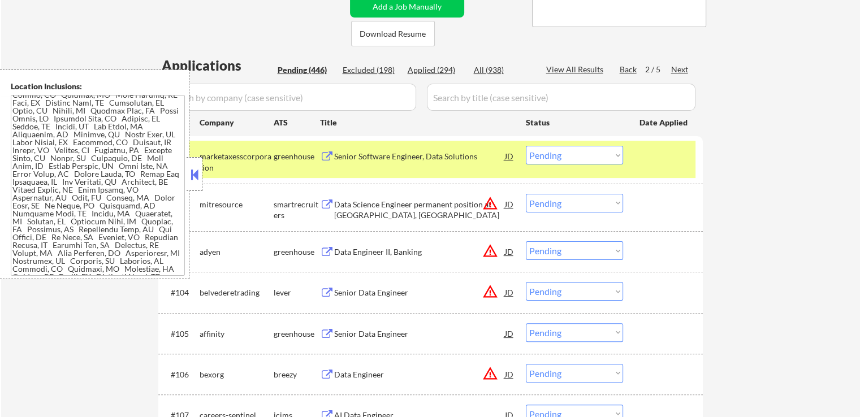
click at [400, 149] on div "Senior Software Engineer, Data Solutions" at bounding box center [419, 156] width 171 height 20
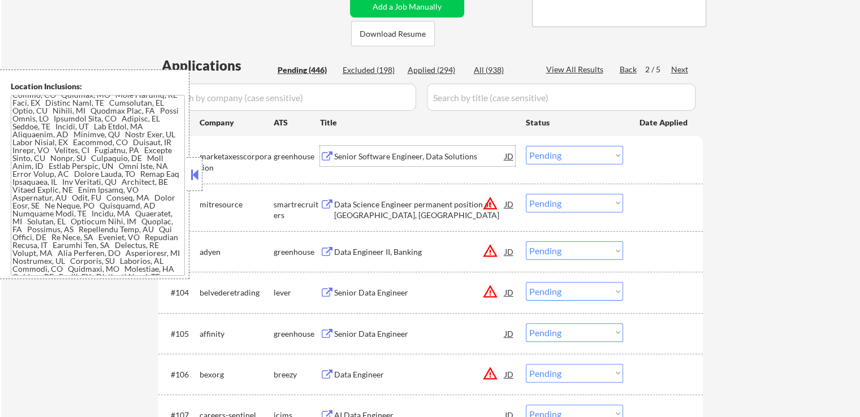
click at [369, 335] on div "Senior Data Engineer" at bounding box center [419, 333] width 171 height 11
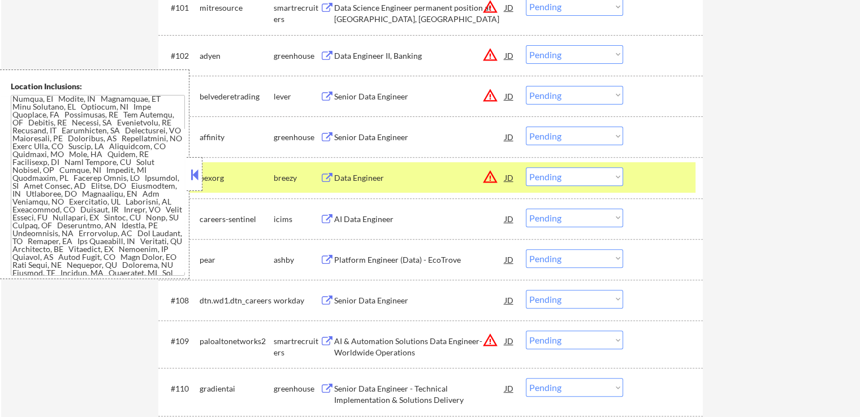
scroll to position [350, 0]
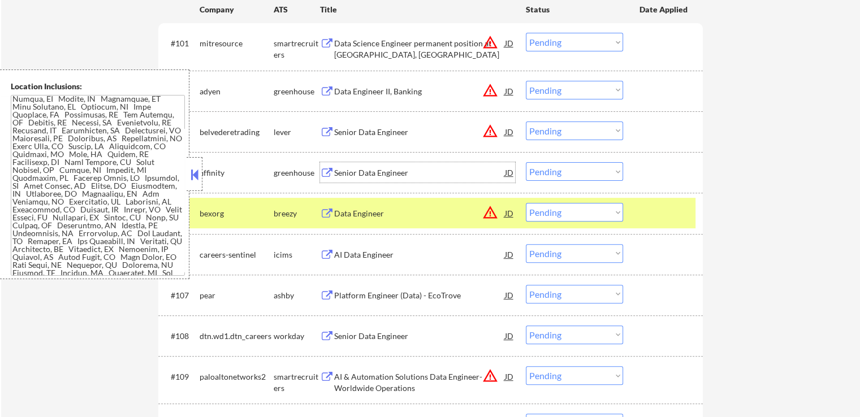
click at [402, 175] on div "Senior Data Engineer" at bounding box center [419, 172] width 171 height 11
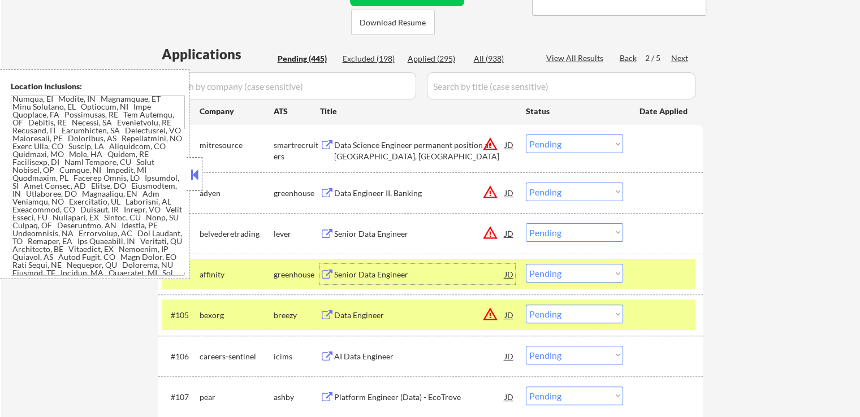
scroll to position [237, 0]
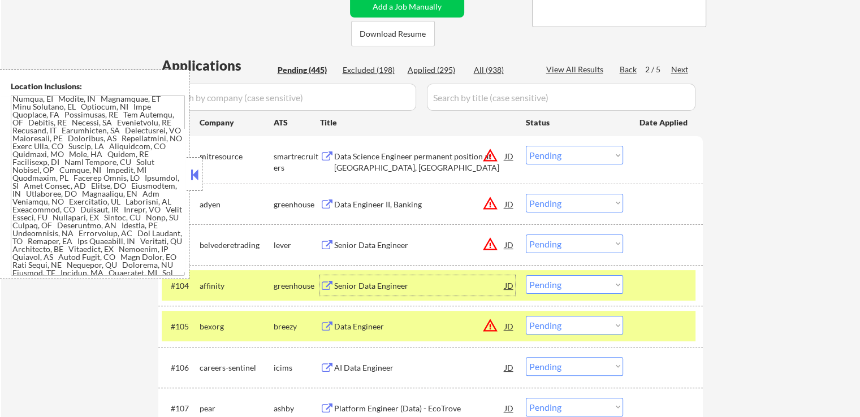
click at [495, 68] on div "All (938)" at bounding box center [502, 69] width 57 height 11
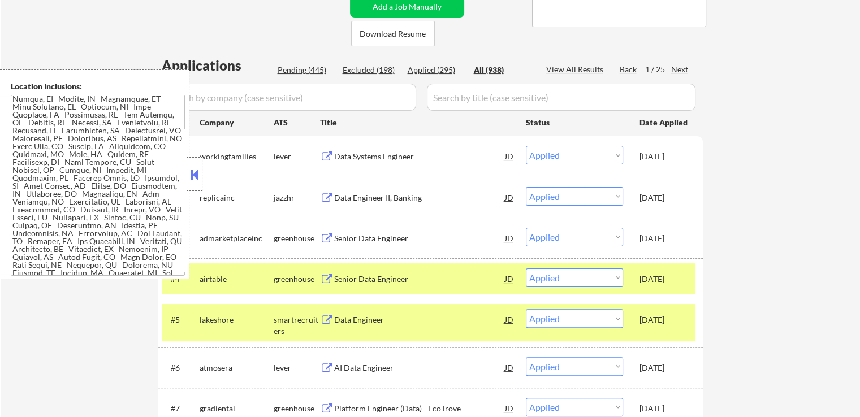
click at [242, 93] on input "input" at bounding box center [289, 97] width 254 height 27
paste input "marketaxess"
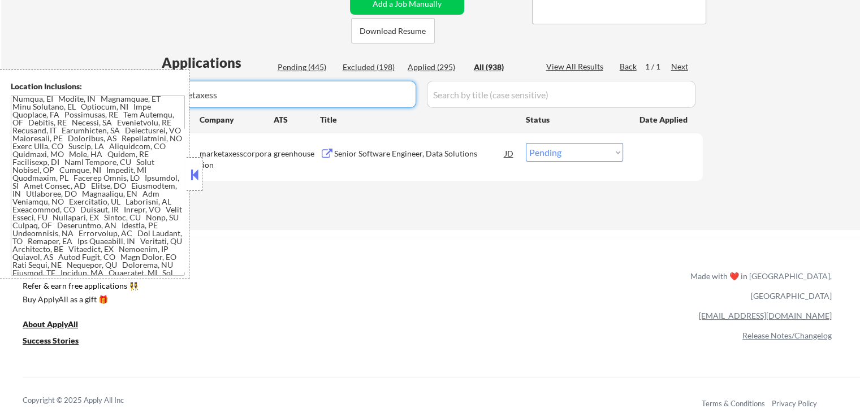
scroll to position [293, 0]
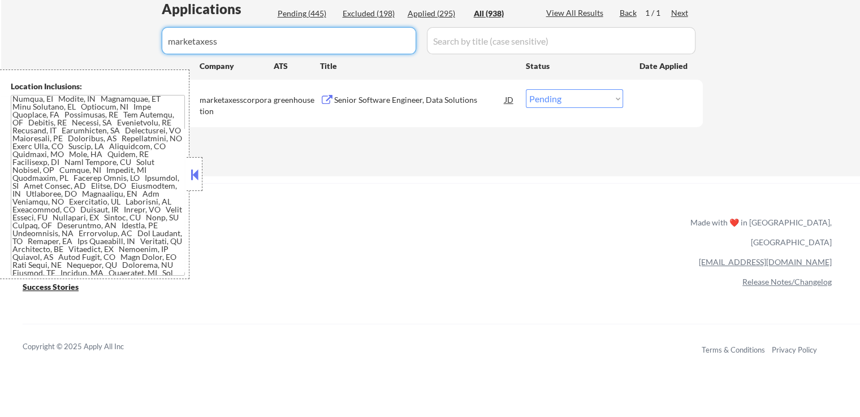
click at [544, 101] on select "Choose an option... Pending Applied Excluded (Questions) Excluded (Expired) Exc…" at bounding box center [574, 98] width 97 height 19
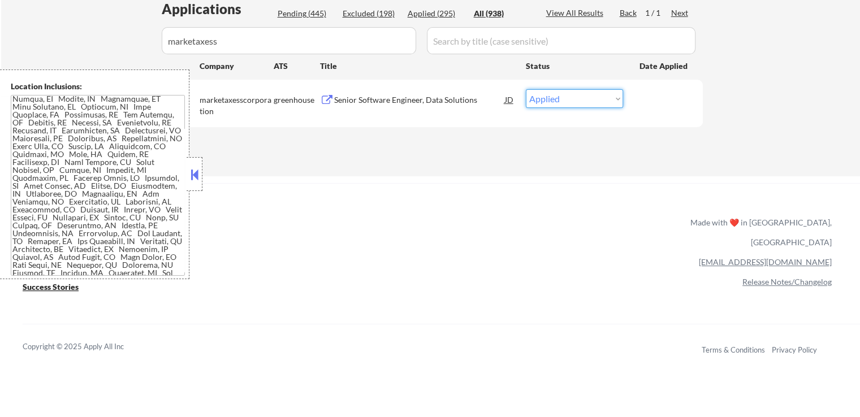
click at [526, 89] on select "Choose an option... Pending Applied Excluded (Questions) Excluded (Expired) Exc…" at bounding box center [574, 98] width 97 height 19
click at [309, 13] on div "Pending (445)" at bounding box center [306, 13] width 57 height 11
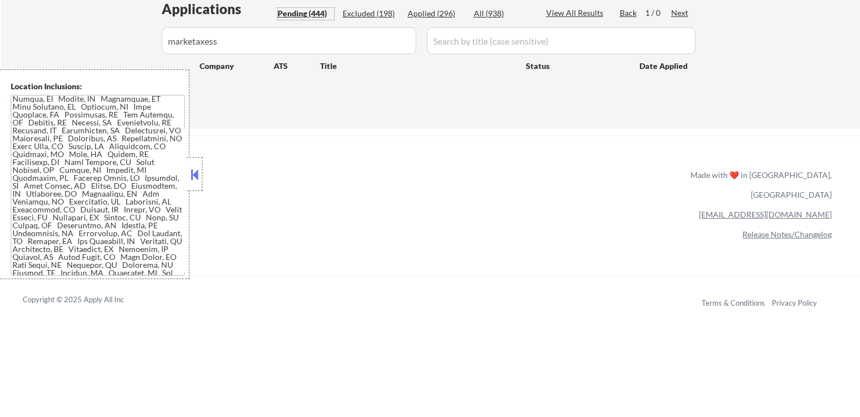
scroll to position [124, 0]
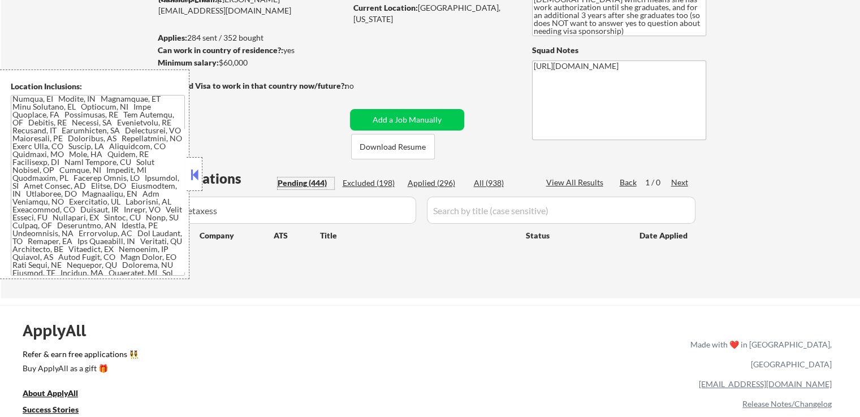
click at [303, 186] on div "Pending (444)" at bounding box center [306, 182] width 57 height 11
click at [304, 184] on div "Pending (444)" at bounding box center [306, 182] width 57 height 11
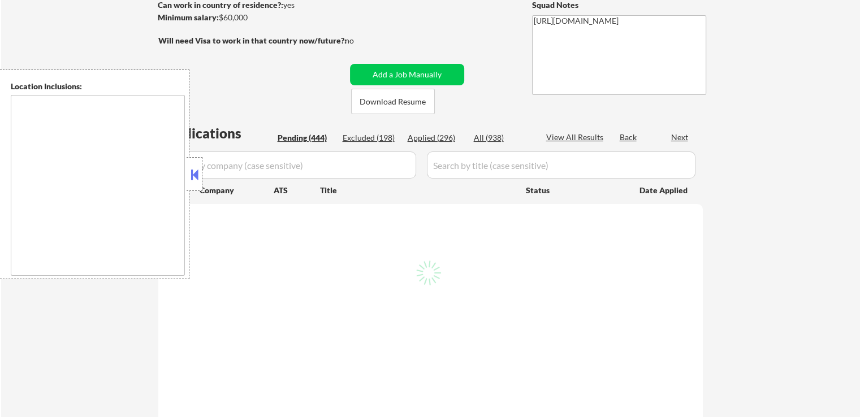
scroll to position [124, 0]
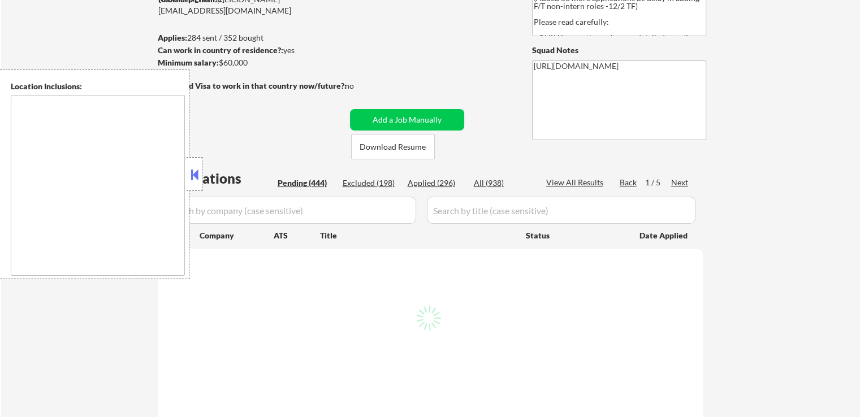
type textarea "It seems there might be a misunderstanding in the input. "CA" is typically an a…"
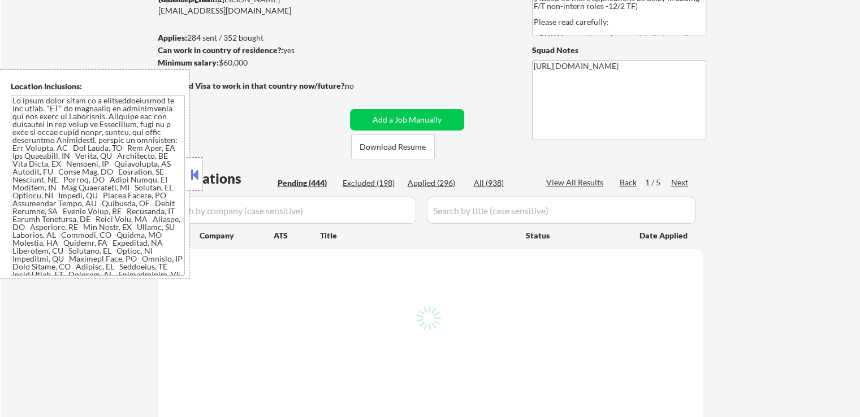
select select ""pending""
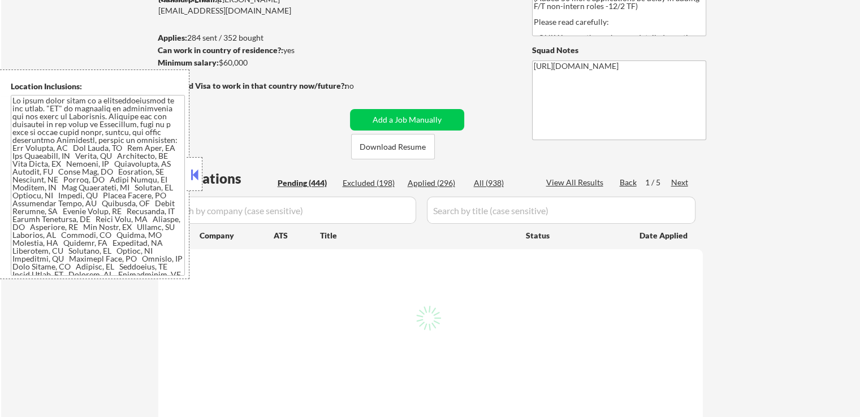
select select ""pending""
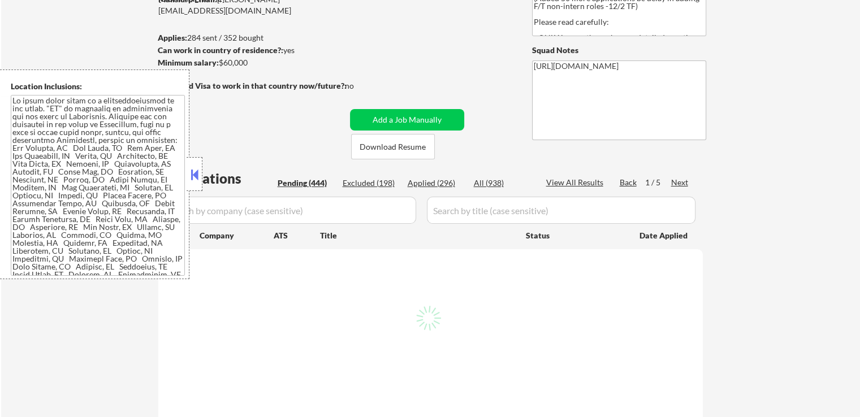
select select ""pending""
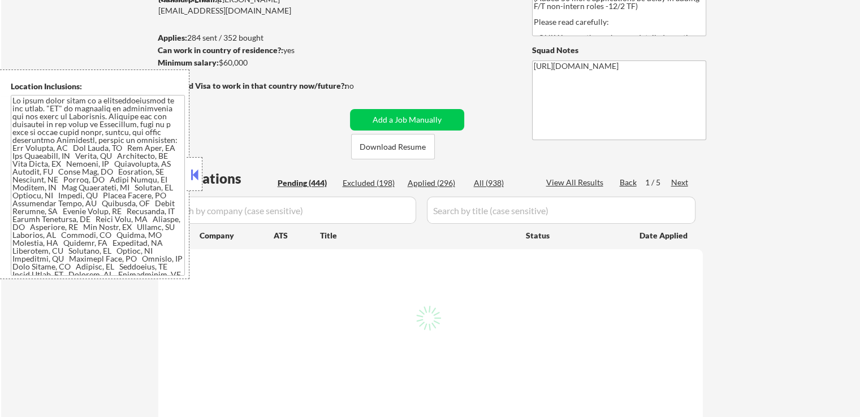
select select ""pending""
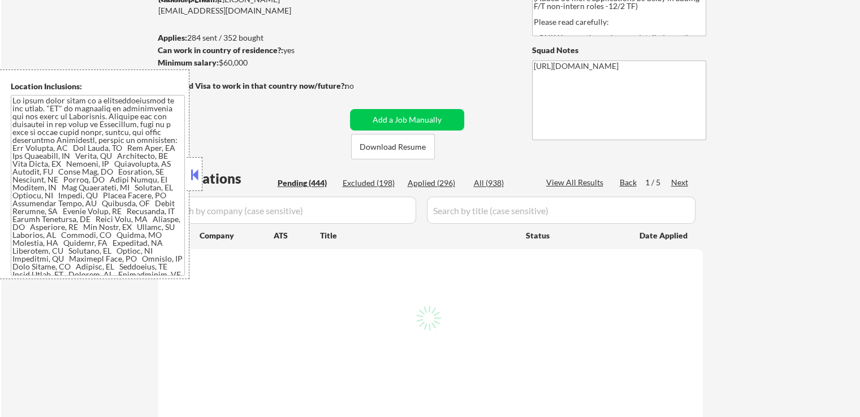
select select ""pending""
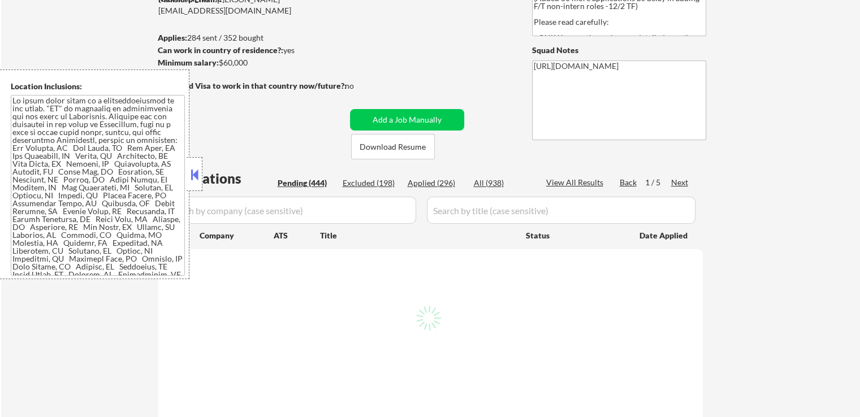
select select ""pending""
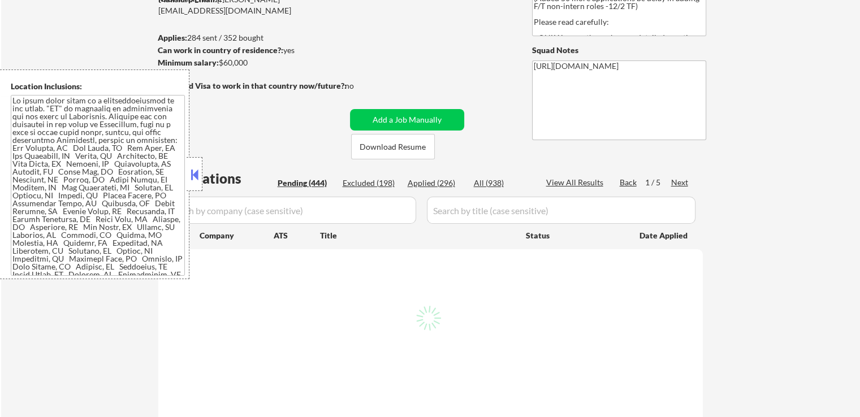
select select ""pending""
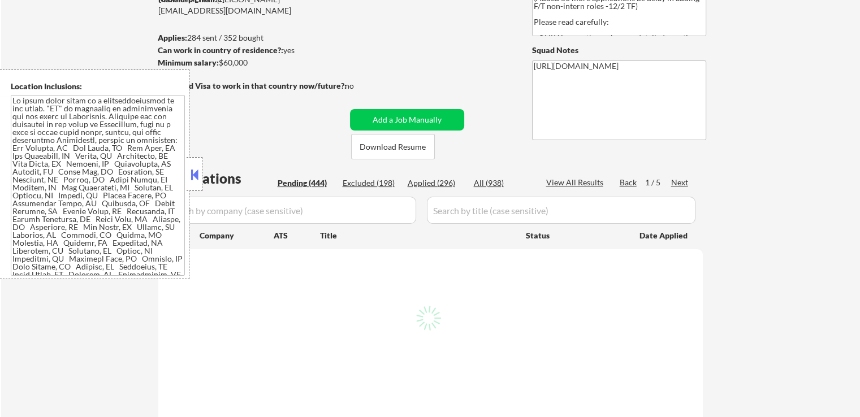
select select ""pending""
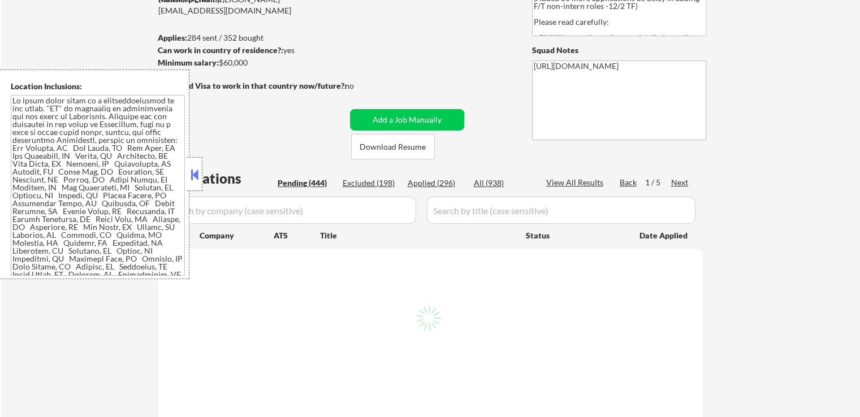
select select ""pending""
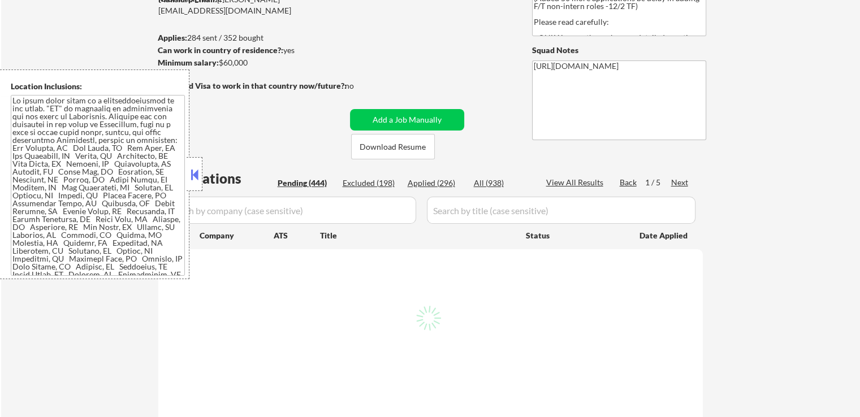
select select ""pending""
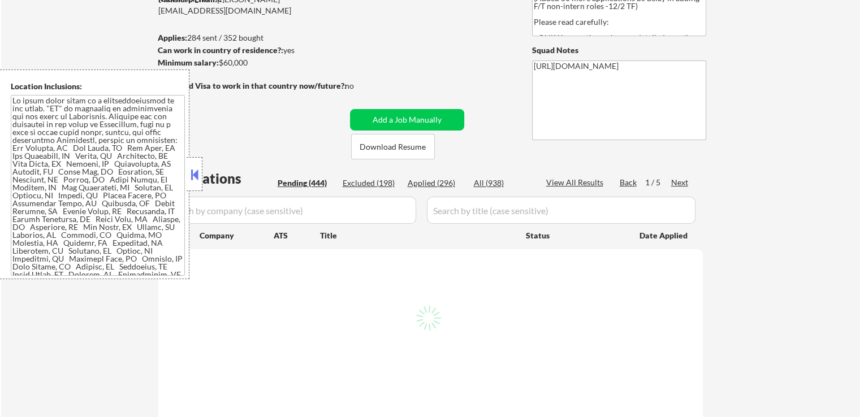
select select ""pending""
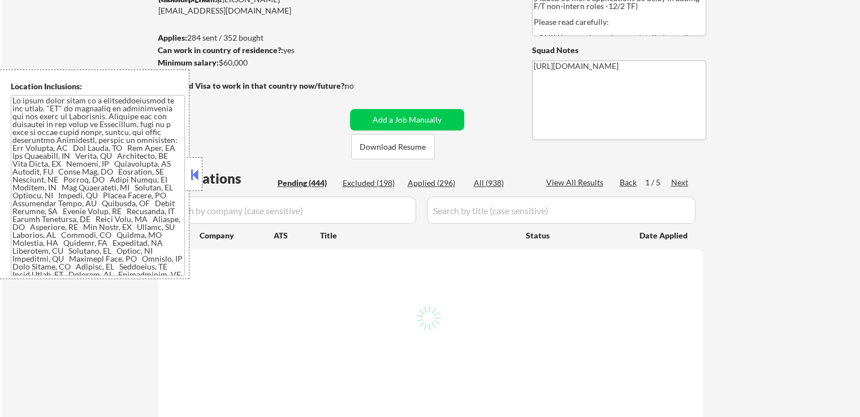
select select ""pending""
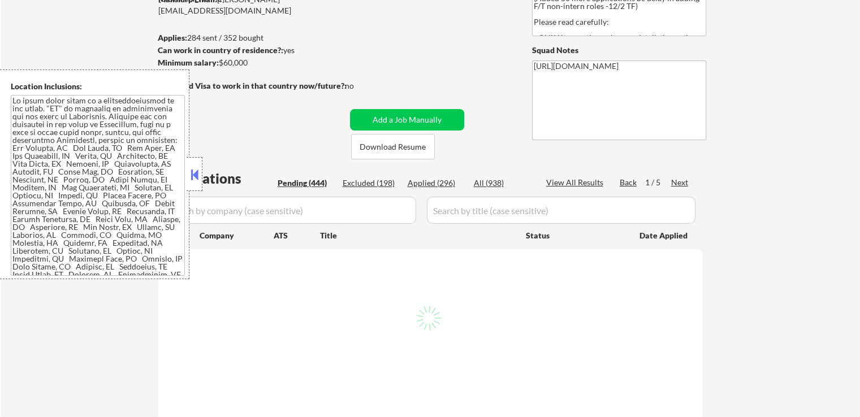
select select ""pending""
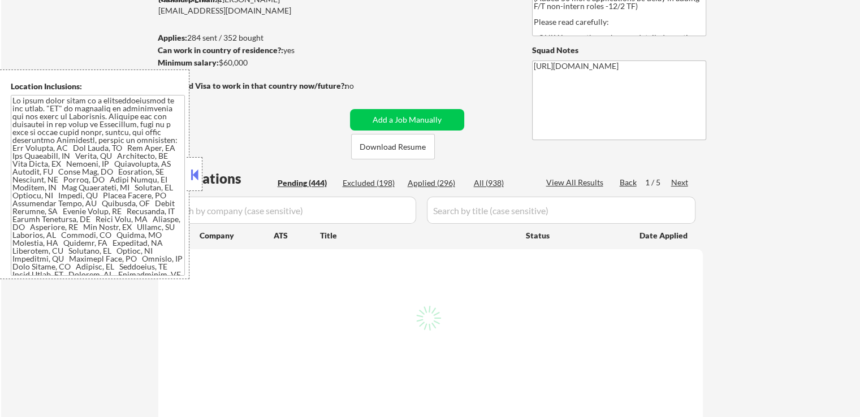
select select ""pending""
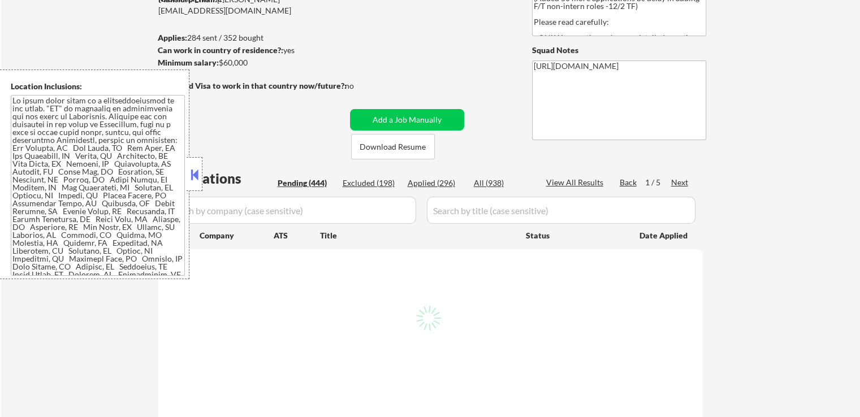
select select ""pending""
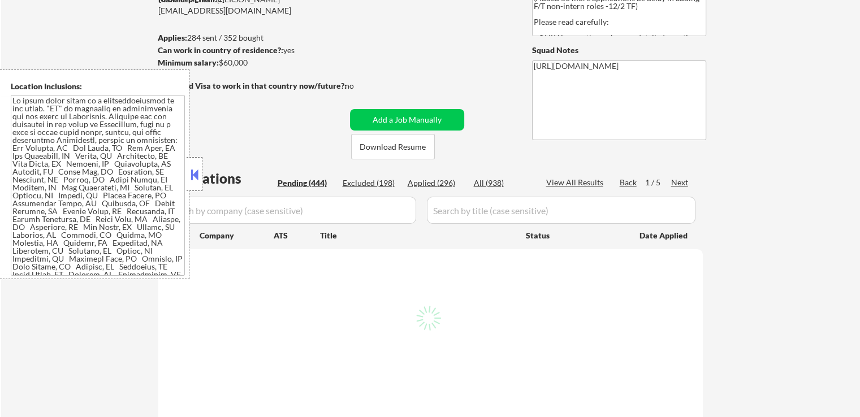
select select ""pending""
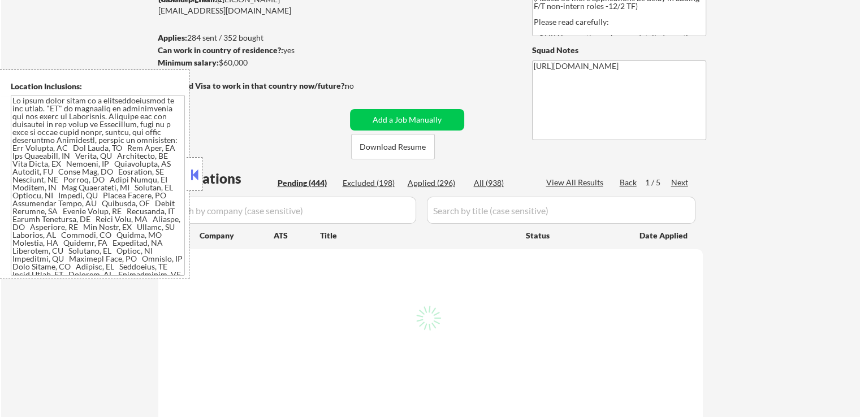
select select ""pending""
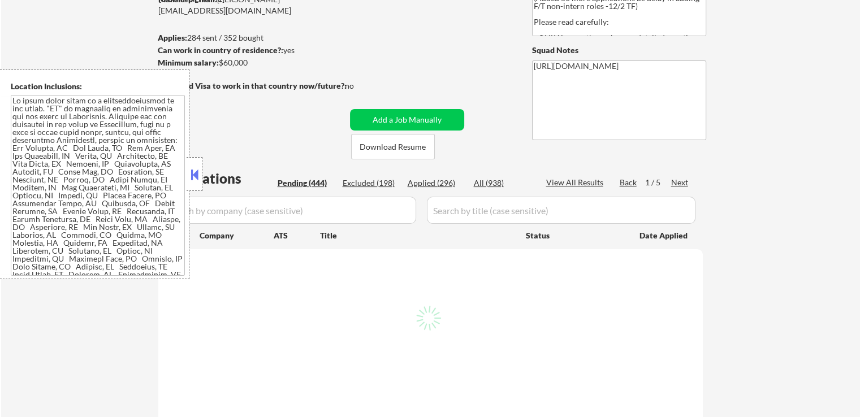
select select ""pending""
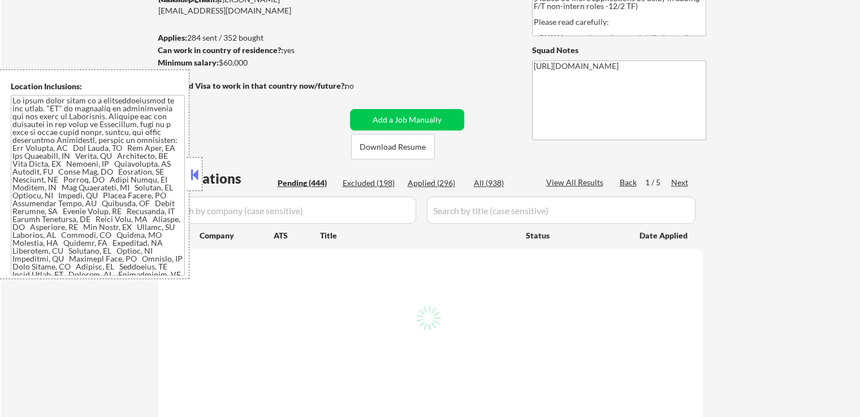
select select ""pending""
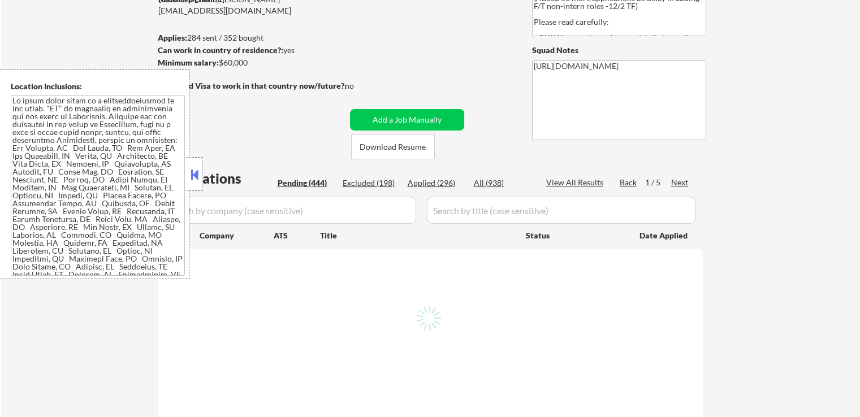
select select ""pending""
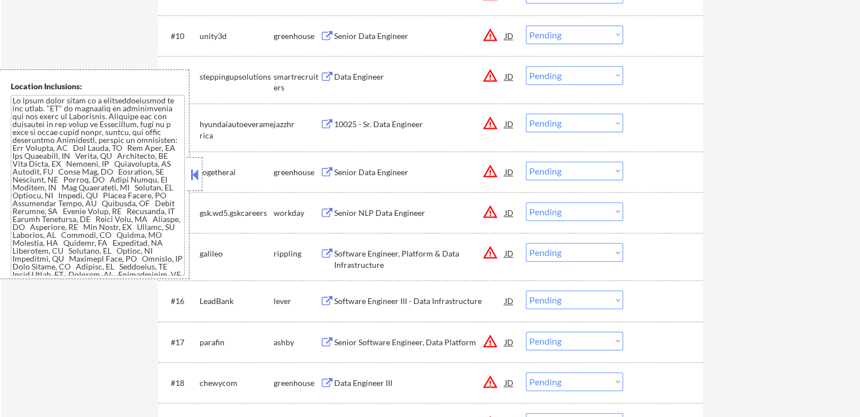
scroll to position [802, 0]
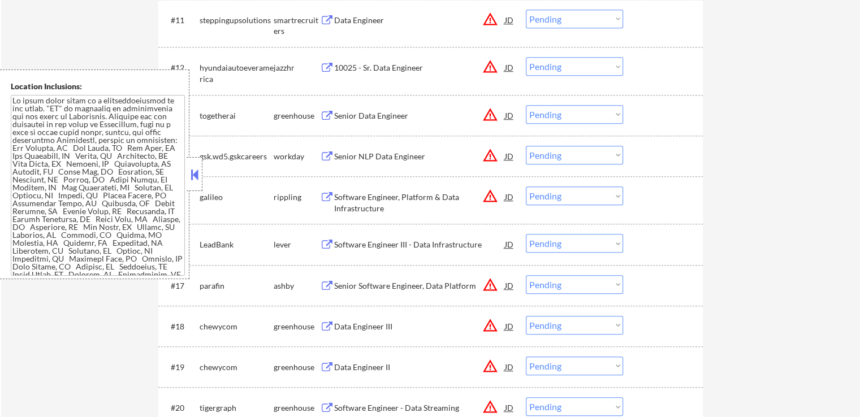
click at [396, 246] on div "Software Engineer III - Data Infrastructure" at bounding box center [419, 244] width 171 height 11
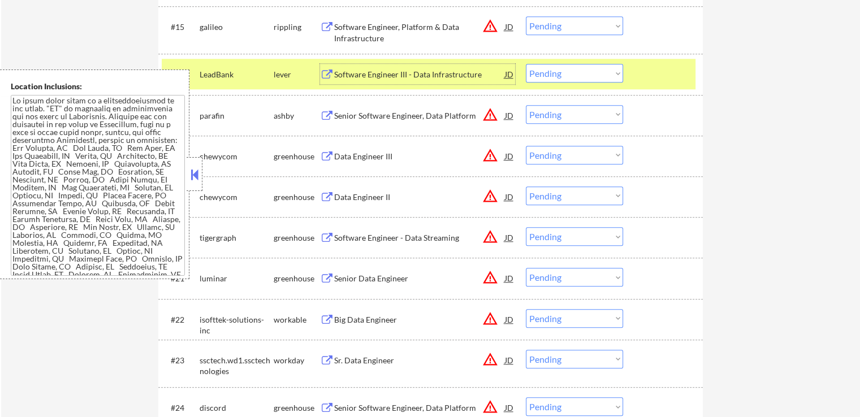
scroll to position [915, 0]
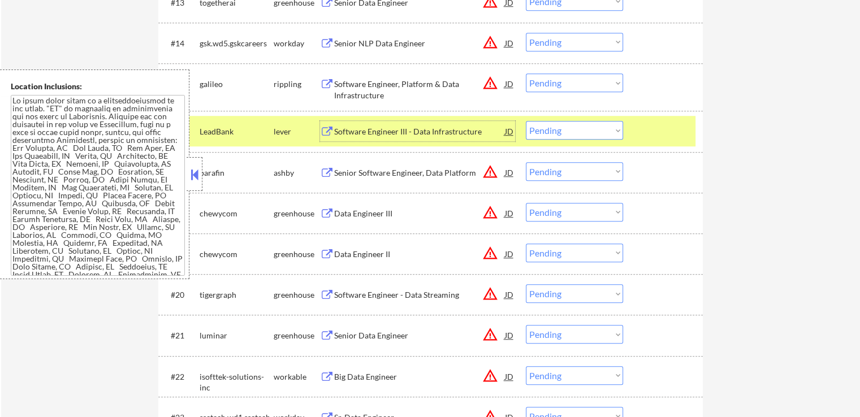
click at [543, 129] on select "Choose an option... Pending Applied Excluded (Questions) Excluded (Expired) Exc…" at bounding box center [574, 130] width 97 height 19
click at [526, 121] on select "Choose an option... Pending Applied Excluded (Questions) Excluded (Expired) Exc…" at bounding box center [574, 130] width 97 height 19
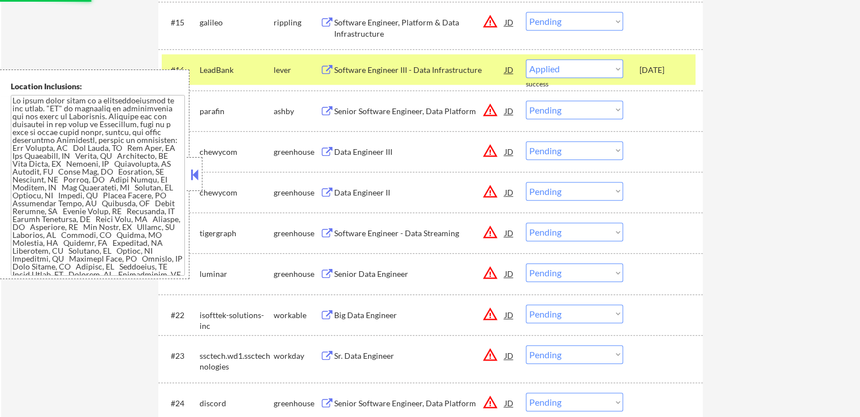
scroll to position [859, 0]
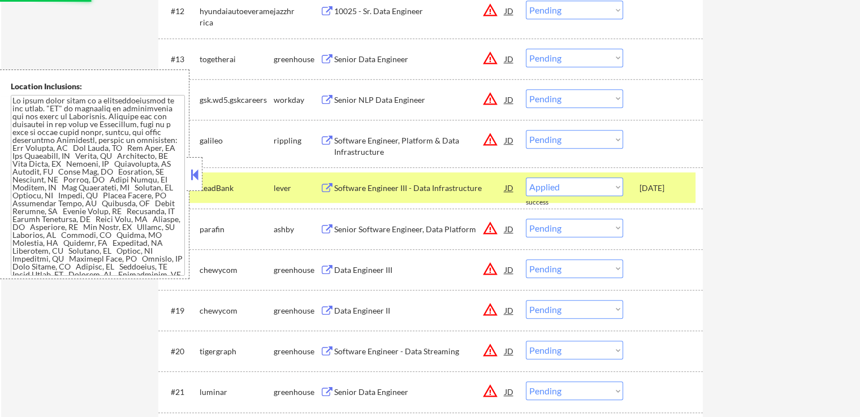
select select ""pending""
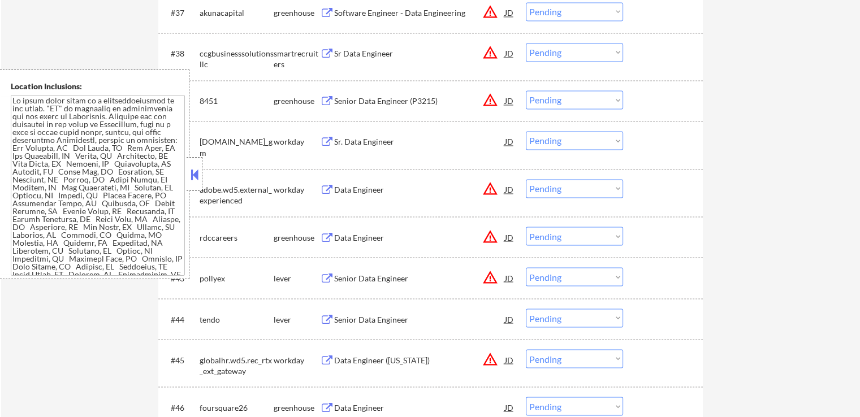
scroll to position [2046, 0]
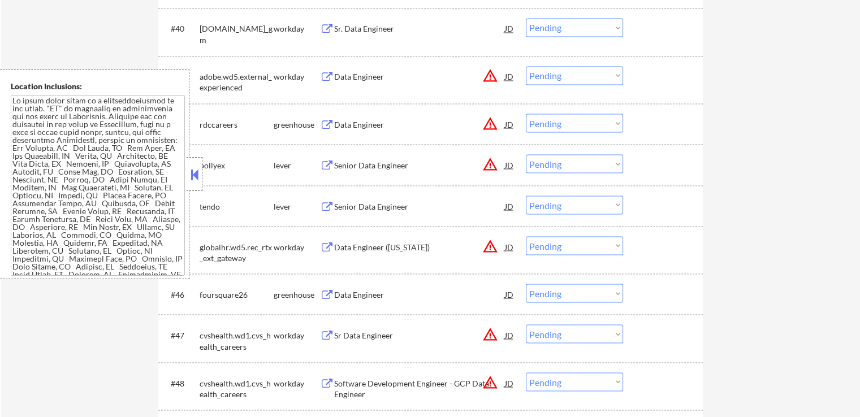
click at [397, 206] on div "Senior Data Engineer" at bounding box center [419, 206] width 171 height 11
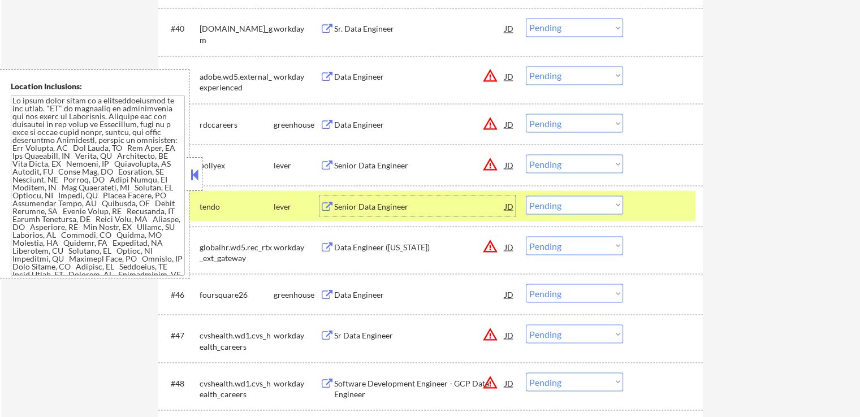
drag, startPoint x: 562, startPoint y: 202, endPoint x: 574, endPoint y: 213, distance: 16.4
click at [562, 202] on select "Choose an option... Pending Applied Excluded (Questions) Excluded (Expired) Exc…" at bounding box center [574, 205] width 97 height 19
click at [526, 196] on select "Choose an option... Pending Applied Excluded (Questions) Excluded (Expired) Exc…" at bounding box center [574, 205] width 97 height 19
click at [732, 218] on div "← Return to /applysquad Mailslurp Inbox Job Search Builder Shaily Sharma User E…" at bounding box center [430, 384] width 859 height 4769
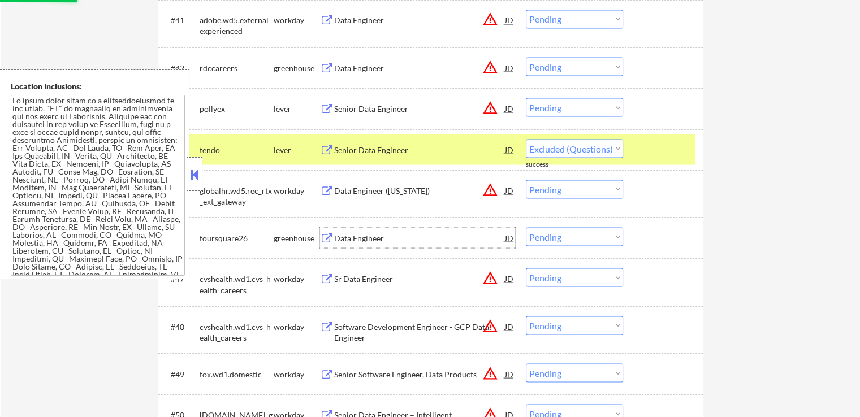
click at [376, 240] on div "Data Engineer" at bounding box center [419, 237] width 171 height 11
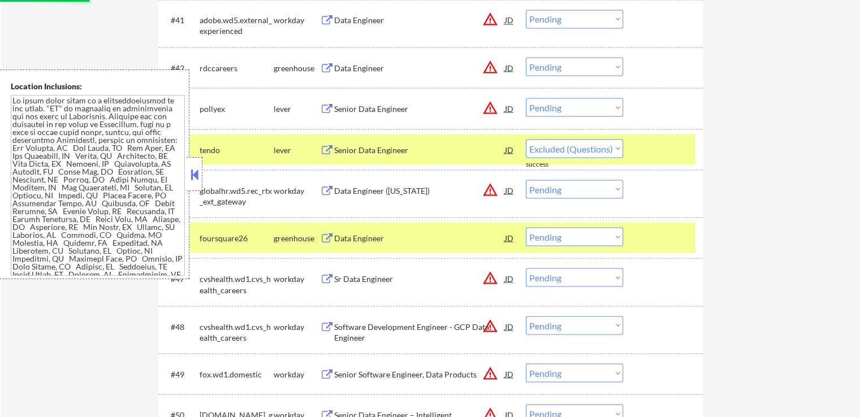
select select ""pending""
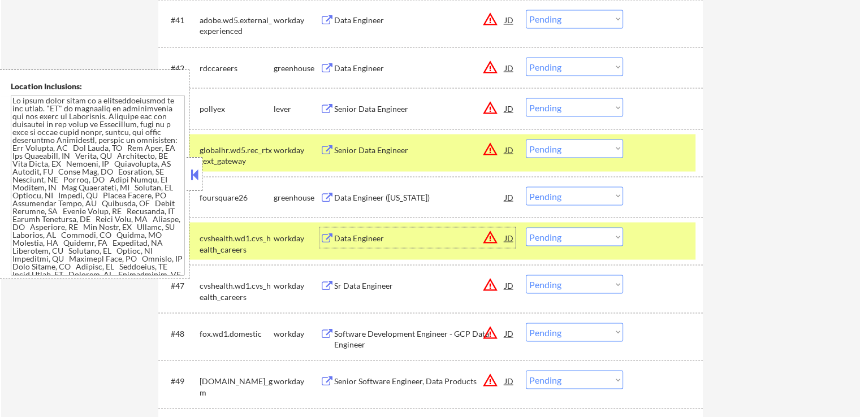
drag, startPoint x: 561, startPoint y: 194, endPoint x: 562, endPoint y: 200, distance: 5.9
click at [561, 194] on select "Choose an option... Pending Applied Excluded (Questions) Excluded (Expired) Exc…" at bounding box center [574, 196] width 97 height 19
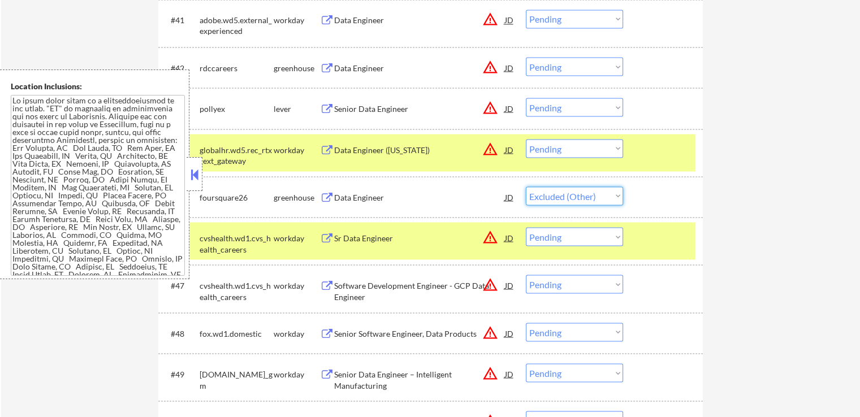
click at [526, 187] on select "Choose an option... Pending Applied Excluded (Questions) Excluded (Expired) Exc…" at bounding box center [574, 196] width 97 height 19
click at [738, 195] on div "← Return to /applysquad Mailslurp Inbox Job Search Builder Shaily Sharma User E…" at bounding box center [430, 327] width 859 height 4769
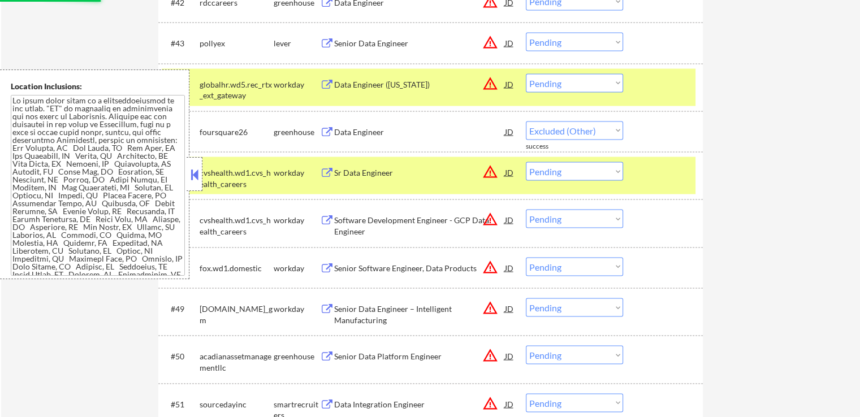
scroll to position [2215, 0]
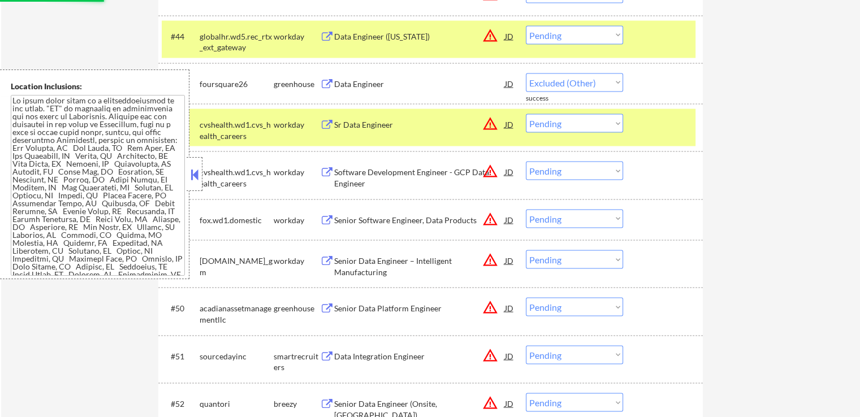
select select ""pending""
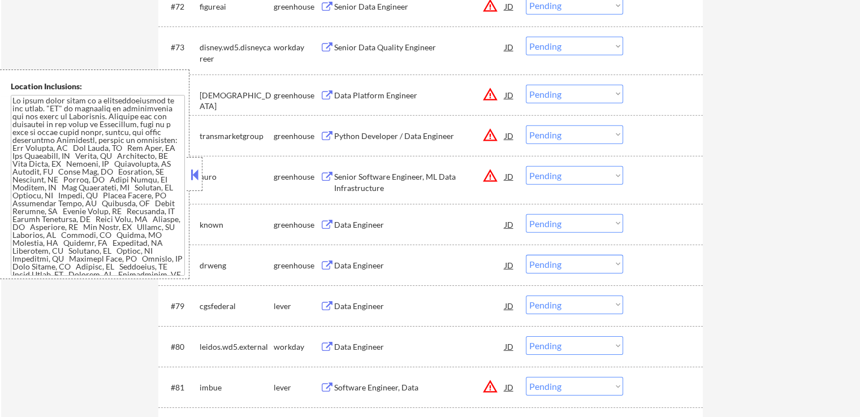
scroll to position [3572, 0]
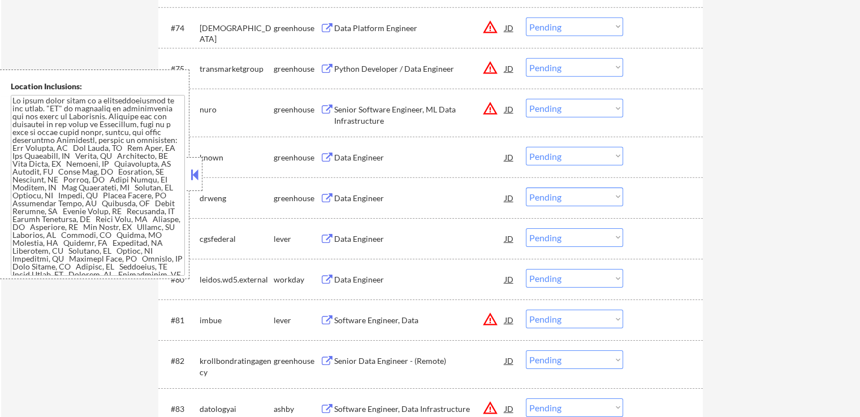
click at [374, 156] on div "Data Engineer" at bounding box center [419, 157] width 171 height 11
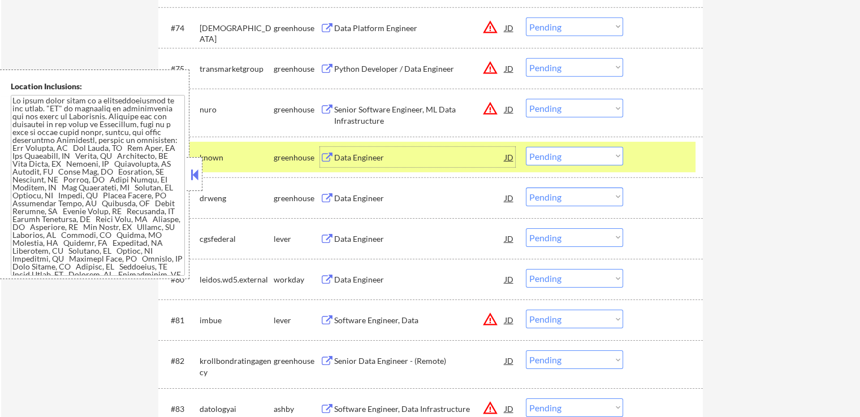
click at [383, 197] on div "Data Engineer" at bounding box center [419, 198] width 171 height 11
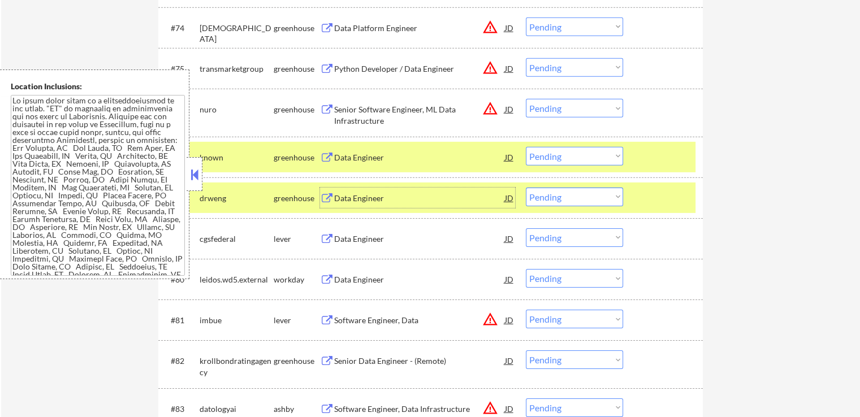
click at [580, 158] on select "Choose an option... Pending Applied Excluded (Questions) Excluded (Expired) Exc…" at bounding box center [574, 156] width 97 height 19
click at [526, 147] on select "Choose an option... Pending Applied Excluded (Questions) Excluded (Expired) Exc…" at bounding box center [574, 156] width 97 height 19
click at [399, 235] on div "Data Engineer" at bounding box center [419, 238] width 171 height 11
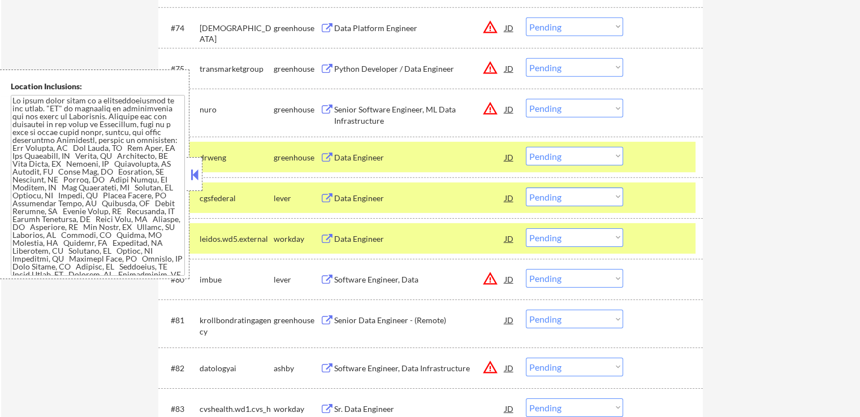
scroll to position [4520, 0]
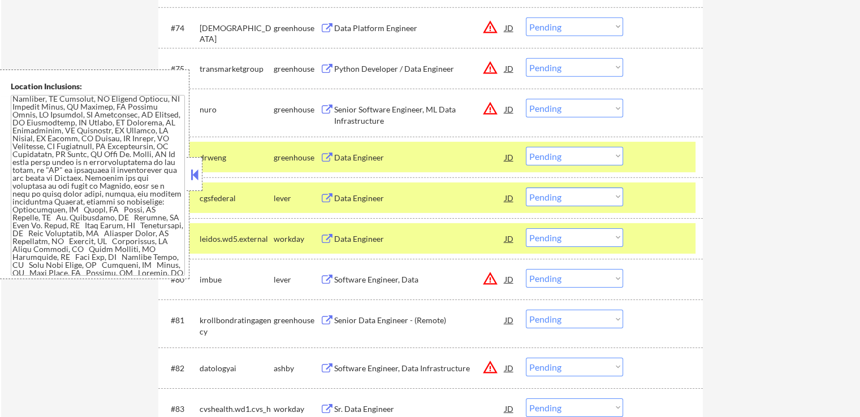
click at [573, 158] on select "Choose an option... Pending Applied Excluded (Questions) Excluded (Expired) Exc…" at bounding box center [574, 156] width 97 height 19
click at [526, 147] on select "Choose an option... Pending Applied Excluded (Questions) Excluded (Expired) Exc…" at bounding box center [574, 156] width 97 height 19
click at [548, 149] on select "Choose an option... Pending Applied Excluded (Questions) Excluded (Expired) Exc…" at bounding box center [574, 156] width 97 height 19
click at [526, 147] on select "Choose an option... Pending Applied Excluded (Questions) Excluded (Expired) Exc…" at bounding box center [574, 156] width 97 height 19
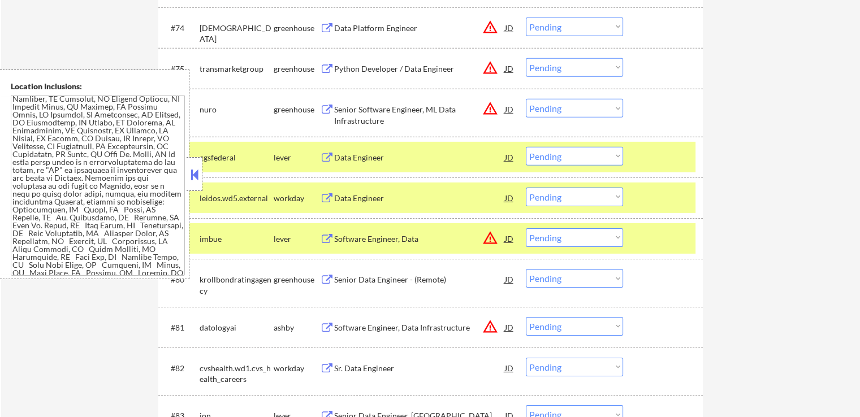
drag, startPoint x: 568, startPoint y: 154, endPoint x: 565, endPoint y: 163, distance: 9.5
click at [567, 154] on select "Choose an option... Pending Applied Excluded (Questions) Excluded (Expired) Exc…" at bounding box center [574, 156] width 97 height 19
click at [526, 147] on select "Choose an option... Pending Applied Excluded (Questions) Excluded (Expired) Exc…" at bounding box center [574, 156] width 97 height 19
select select ""pending""
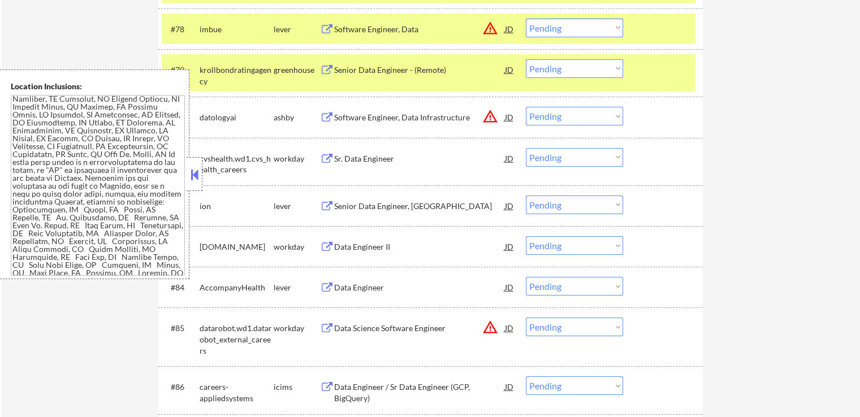
scroll to position [3741, 0]
click at [418, 206] on div "Senior Data Engineer, [GEOGRAPHIC_DATA]" at bounding box center [419, 205] width 171 height 11
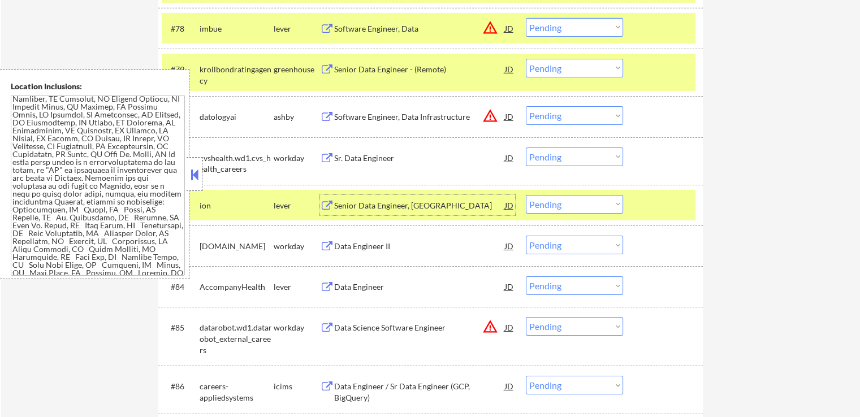
click at [390, 284] on div "Data Engineer" at bounding box center [419, 286] width 171 height 11
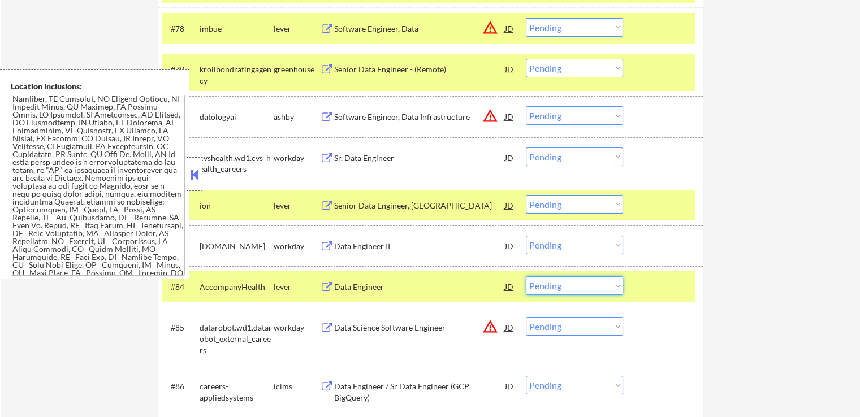
click at [583, 288] on select "Choose an option... Pending Applied Excluded (Questions) Excluded (Expired) Exc…" at bounding box center [574, 285] width 97 height 19
click at [526, 276] on select "Choose an option... Pending Applied Excluded (Questions) Excluded (Expired) Exc…" at bounding box center [574, 285] width 97 height 19
select select ""pending""
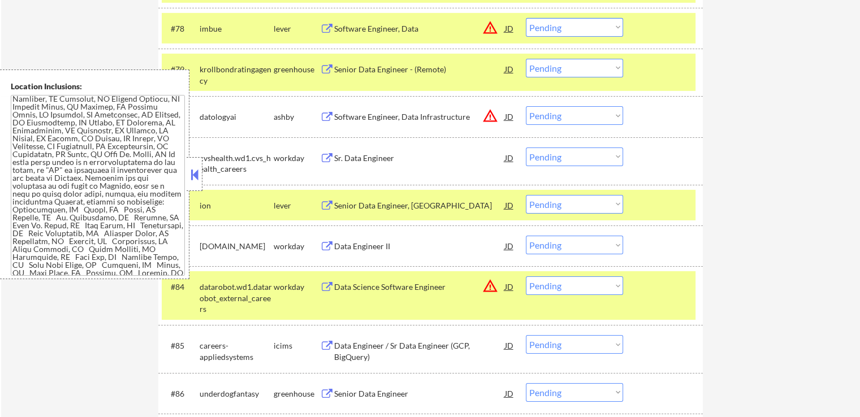
drag, startPoint x: 577, startPoint y: 204, endPoint x: 578, endPoint y: 211, distance: 7.4
click at [577, 205] on select "Choose an option... Pending Applied Excluded (Questions) Excluded (Expired) Exc…" at bounding box center [574, 204] width 97 height 19
click at [526, 195] on select "Choose an option... Pending Applied Excluded (Questions) Excluded (Expired) Exc…" at bounding box center [574, 204] width 97 height 19
drag, startPoint x: 701, startPoint y: 223, endPoint x: 698, endPoint y: 215, distance: 9.4
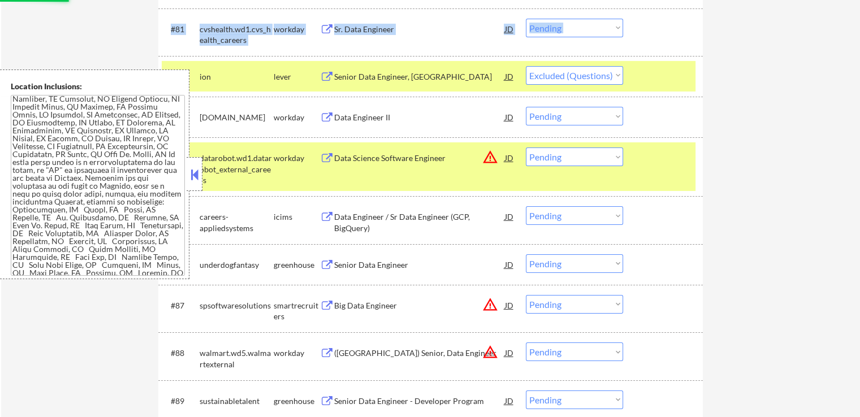
scroll to position [3911, 0]
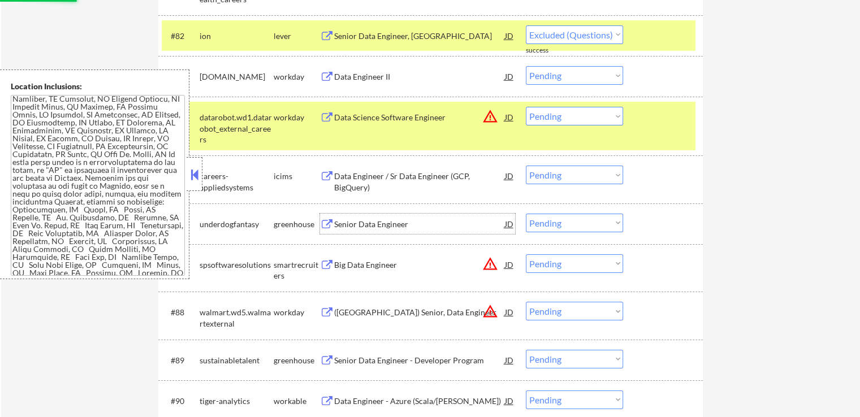
click at [407, 218] on div "Senior Data Engineer" at bounding box center [419, 224] width 171 height 20
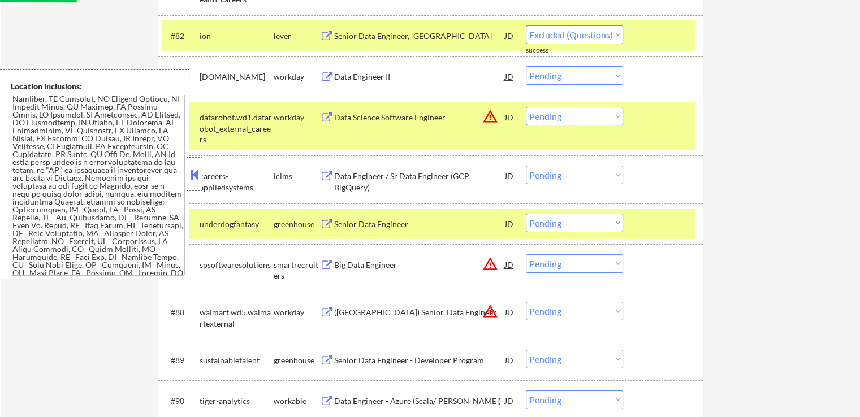
select select ""pending""
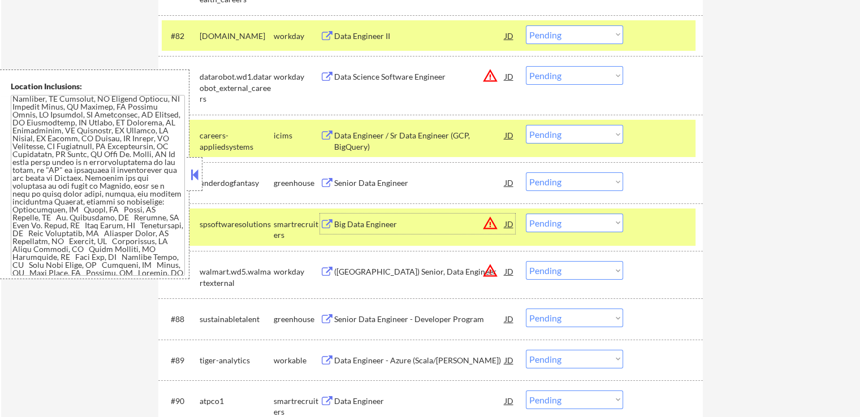
click at [573, 185] on select "Choose an option... Pending Applied Excluded (Questions) Excluded (Expired) Exc…" at bounding box center [574, 181] width 97 height 19
click at [526, 173] on select "Choose an option... Pending Applied Excluded (Questions) Excluded (Expired) Exc…" at bounding box center [574, 181] width 97 height 19
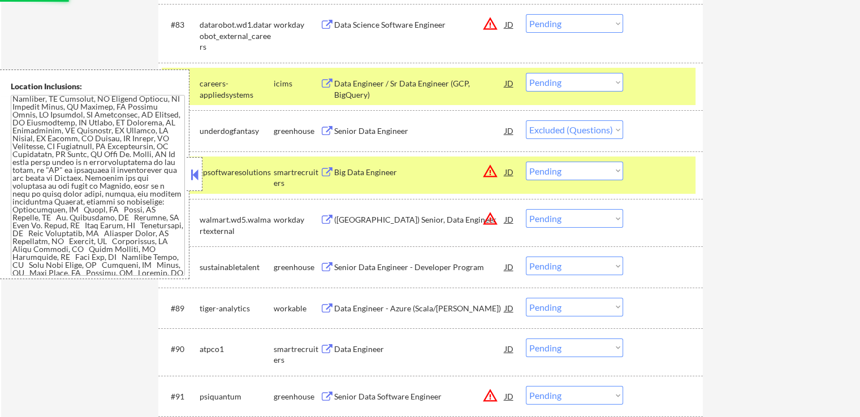
scroll to position [4024, 0]
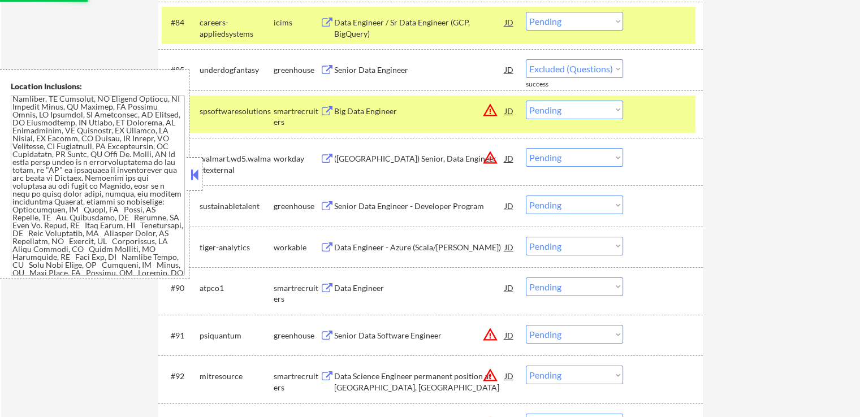
select select ""pending""
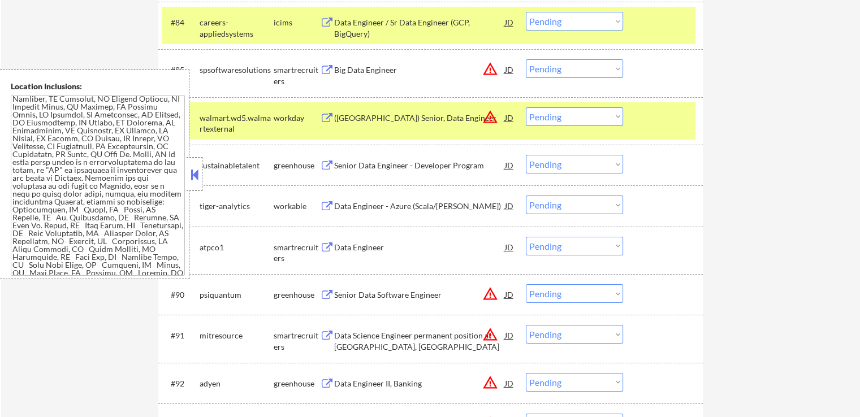
click at [444, 167] on div "Senior Data Engineer - Developer Program" at bounding box center [419, 165] width 171 height 11
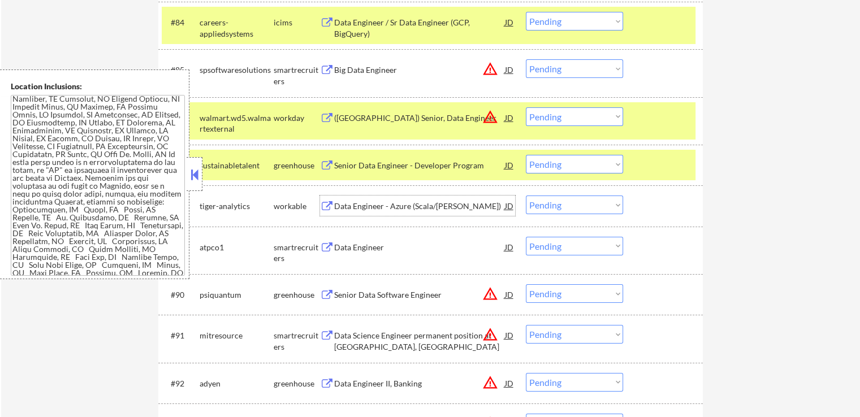
click at [421, 204] on div "Data Engineer - Azure (Scala/[PERSON_NAME])" at bounding box center [419, 206] width 171 height 11
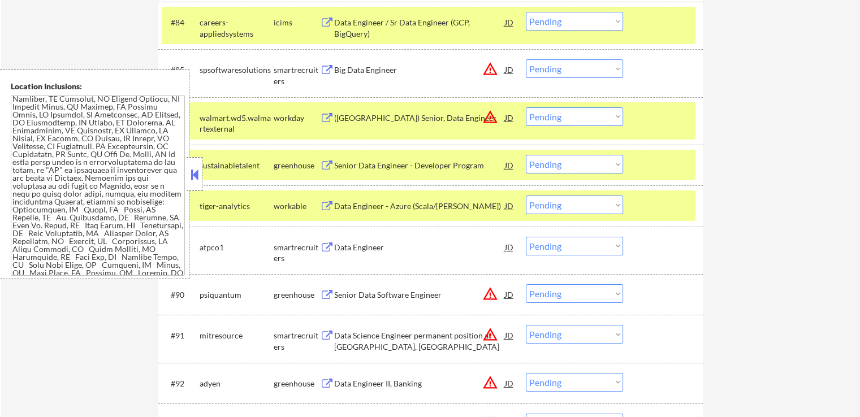
scroll to position [89, 0]
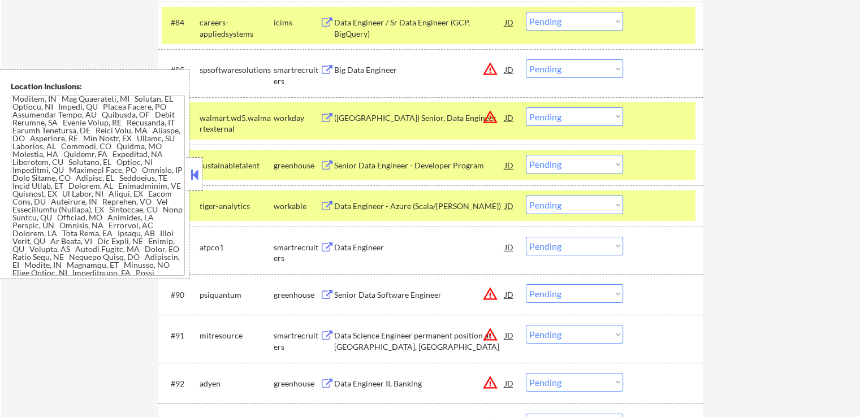
click at [561, 166] on select "Choose an option... Pending Applied Excluded (Questions) Excluded (Expired) Exc…" at bounding box center [574, 164] width 97 height 19
click at [526, 155] on select "Choose an option... Pending Applied Excluded (Questions) Excluded (Expired) Exc…" at bounding box center [574, 164] width 97 height 19
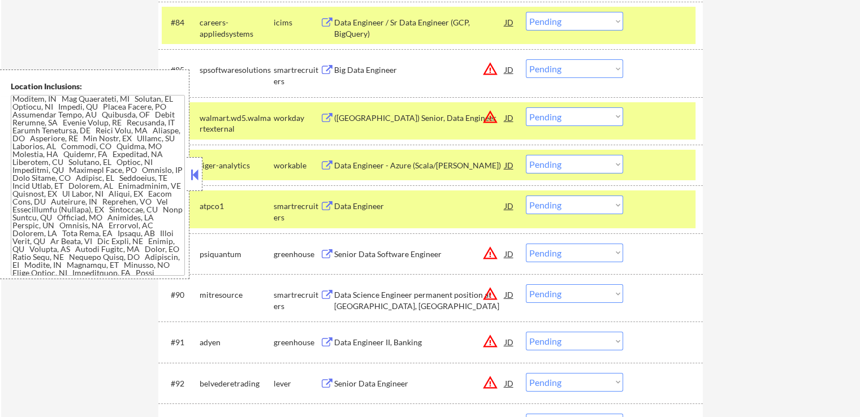
click at [583, 159] on select "Choose an option... Pending Applied Excluded (Questions) Excluded (Expired) Exc…" at bounding box center [574, 164] width 97 height 19
click at [526, 155] on select "Choose an option... Pending Applied Excluded (Questions) Excluded (Expired) Exc…" at bounding box center [574, 164] width 97 height 19
click at [382, 209] on div "Data Engineer" at bounding box center [419, 206] width 171 height 11
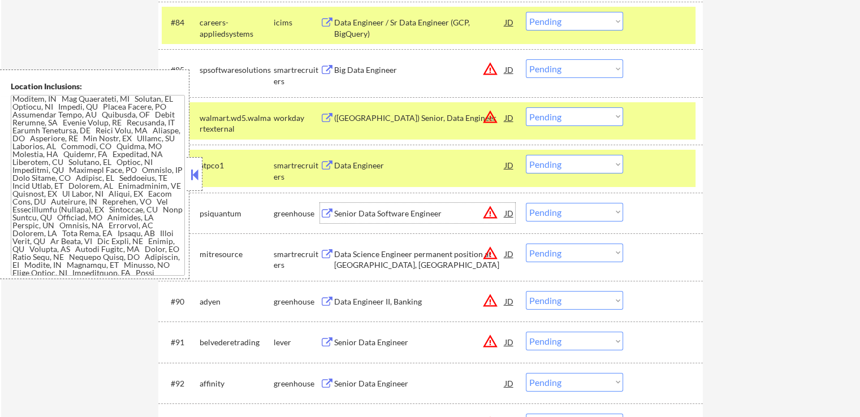
drag, startPoint x: 561, startPoint y: 159, endPoint x: 559, endPoint y: 169, distance: 9.8
click at [561, 159] on select "Choose an option... Pending Applied Excluded (Questions) Excluded (Expired) Exc…" at bounding box center [574, 164] width 97 height 19
click at [526, 155] on select "Choose an option... Pending Applied Excluded (Questions) Excluded (Expired) Exc…" at bounding box center [574, 164] width 97 height 19
select select ""pending""
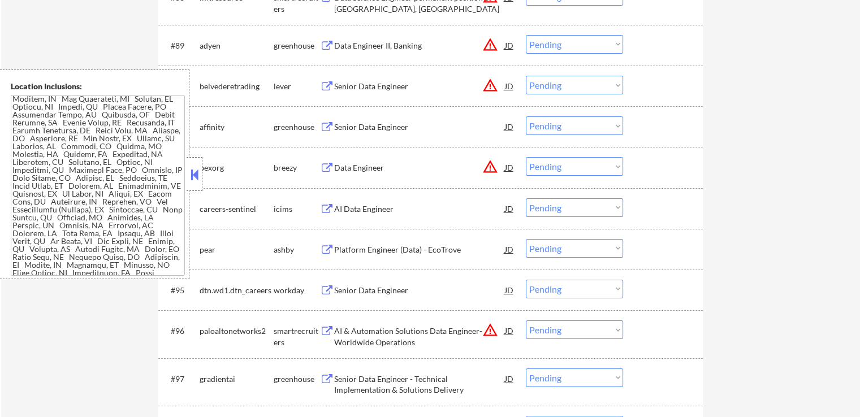
scroll to position [4250, 0]
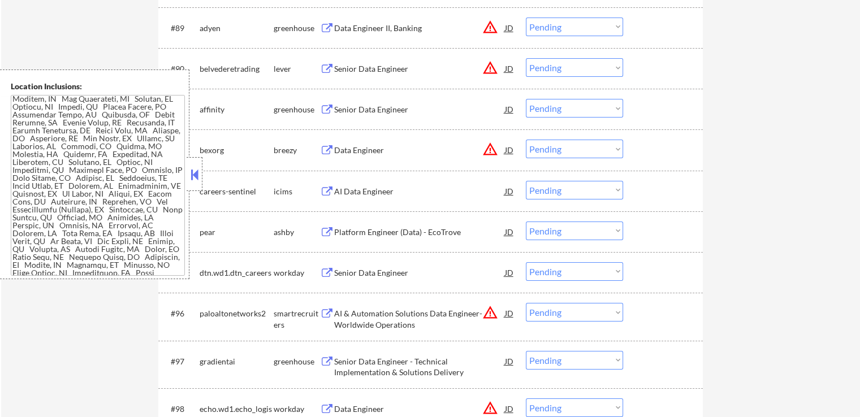
click at [411, 234] on div "Platform Engineer (Data) - EcoTrove" at bounding box center [419, 232] width 171 height 11
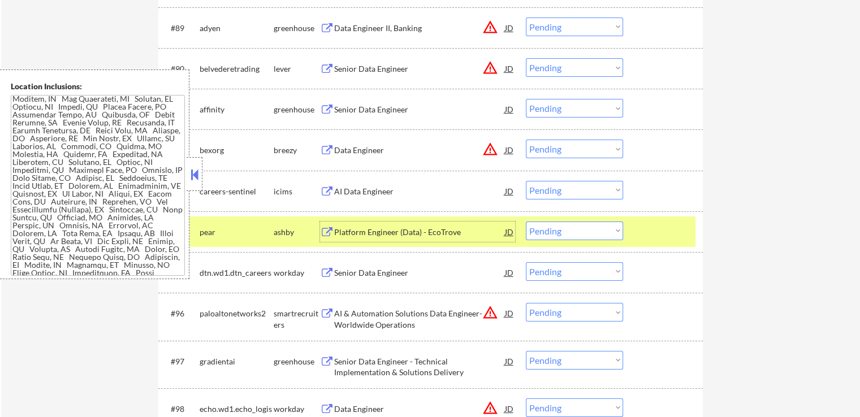
click at [403, 363] on div "Senior Data Engineer - Technical Implementation & Solutions Delivery" at bounding box center [419, 367] width 171 height 22
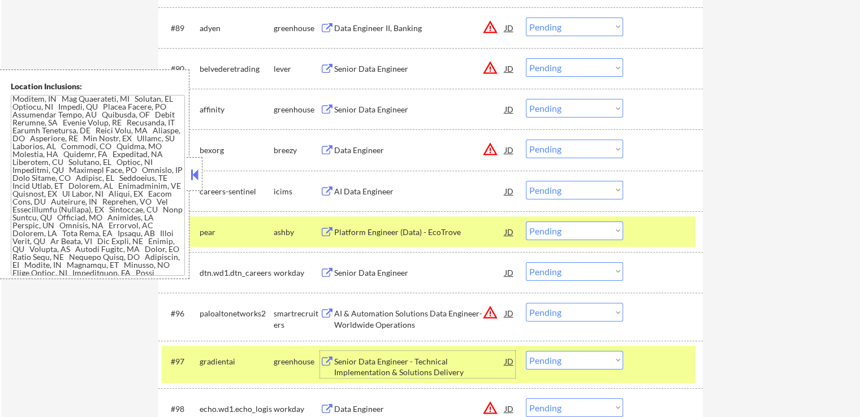
drag, startPoint x: 556, startPoint y: 228, endPoint x: 553, endPoint y: 235, distance: 7.3
click at [556, 228] on select "Choose an option... Pending Applied Excluded (Questions) Excluded (Expired) Exc…" at bounding box center [574, 231] width 97 height 19
click at [526, 222] on select "Choose an option... Pending Applied Excluded (Questions) Excluded (Expired) Exc…" at bounding box center [574, 231] width 97 height 19
select select ""pending""
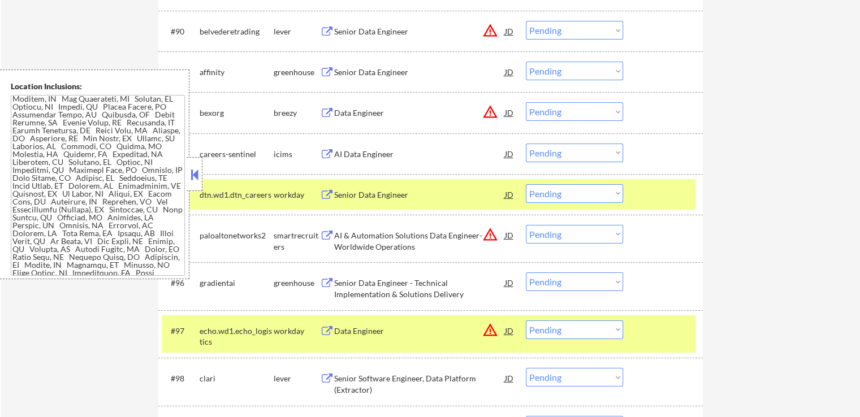
scroll to position [4307, 0]
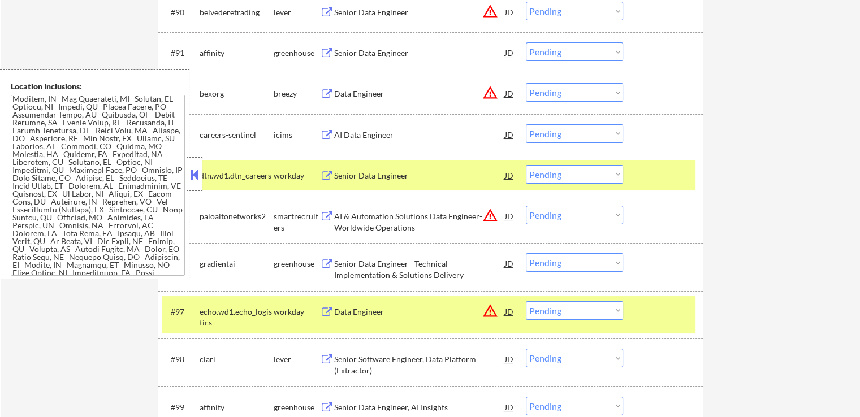
click at [552, 262] on select "Choose an option... Pending Applied Excluded (Questions) Excluded (Expired) Exc…" at bounding box center [574, 262] width 97 height 19
click at [526, 254] on select "Choose an option... Pending Applied Excluded (Questions) Excluded (Expired) Exc…" at bounding box center [574, 262] width 97 height 19
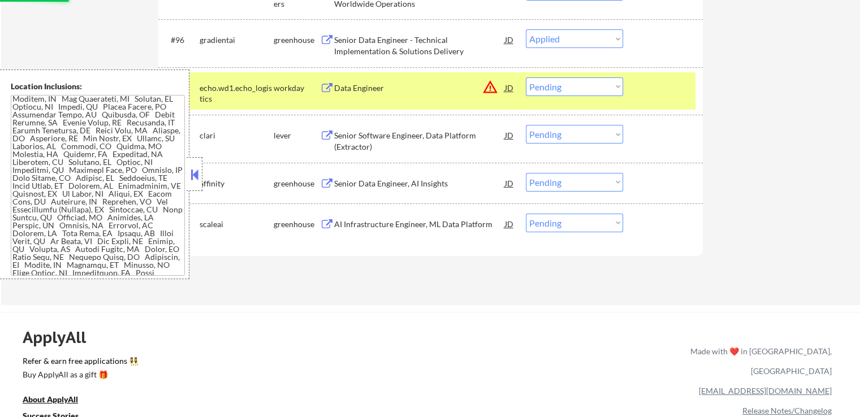
scroll to position [4589, 0]
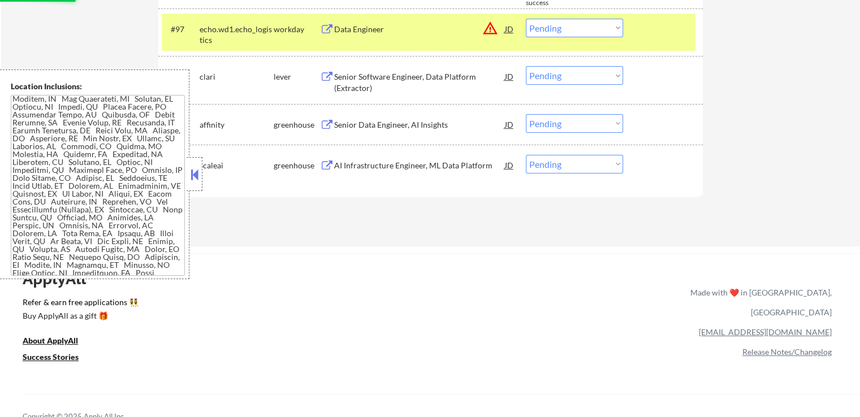
select select ""pending""
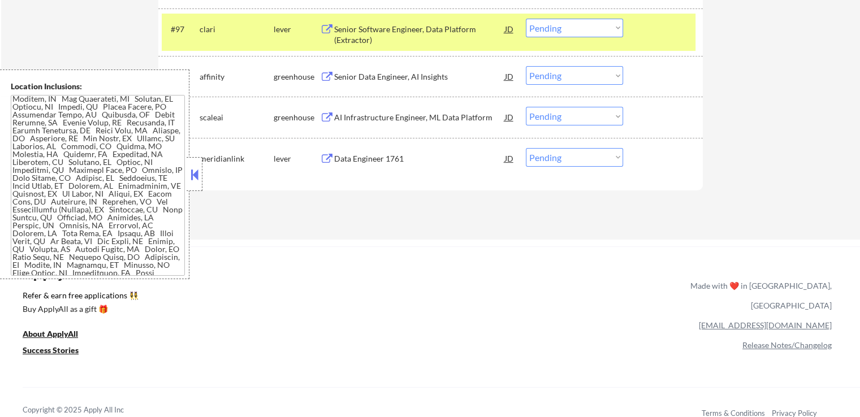
scroll to position [0, 0]
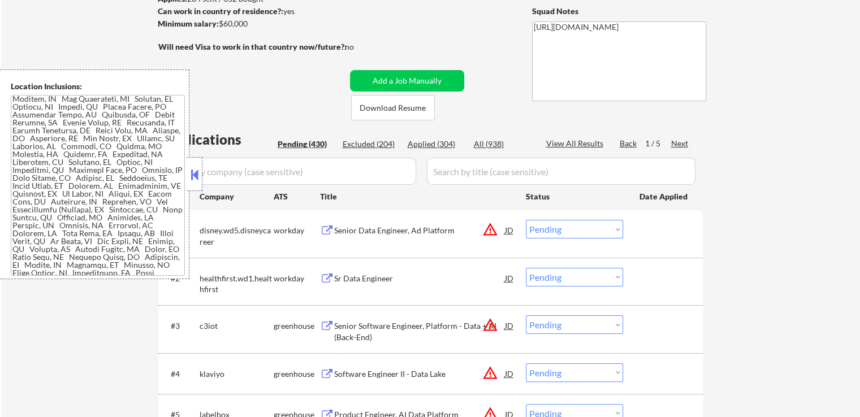
scroll to position [226, 0]
